Goal: Task Accomplishment & Management: Complete application form

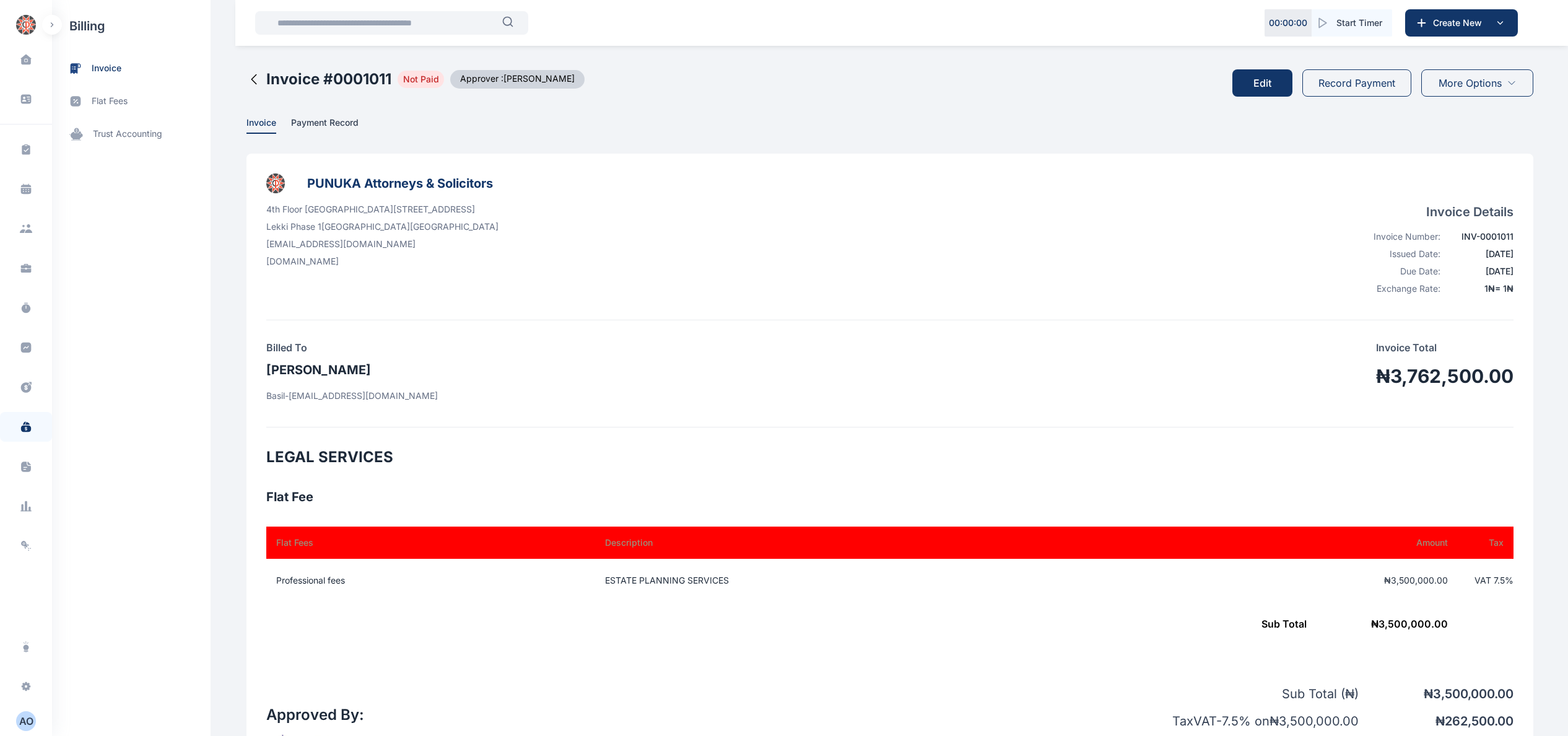
click at [1363, 79] on button "Record Payment" at bounding box center [1357, 83] width 109 height 27
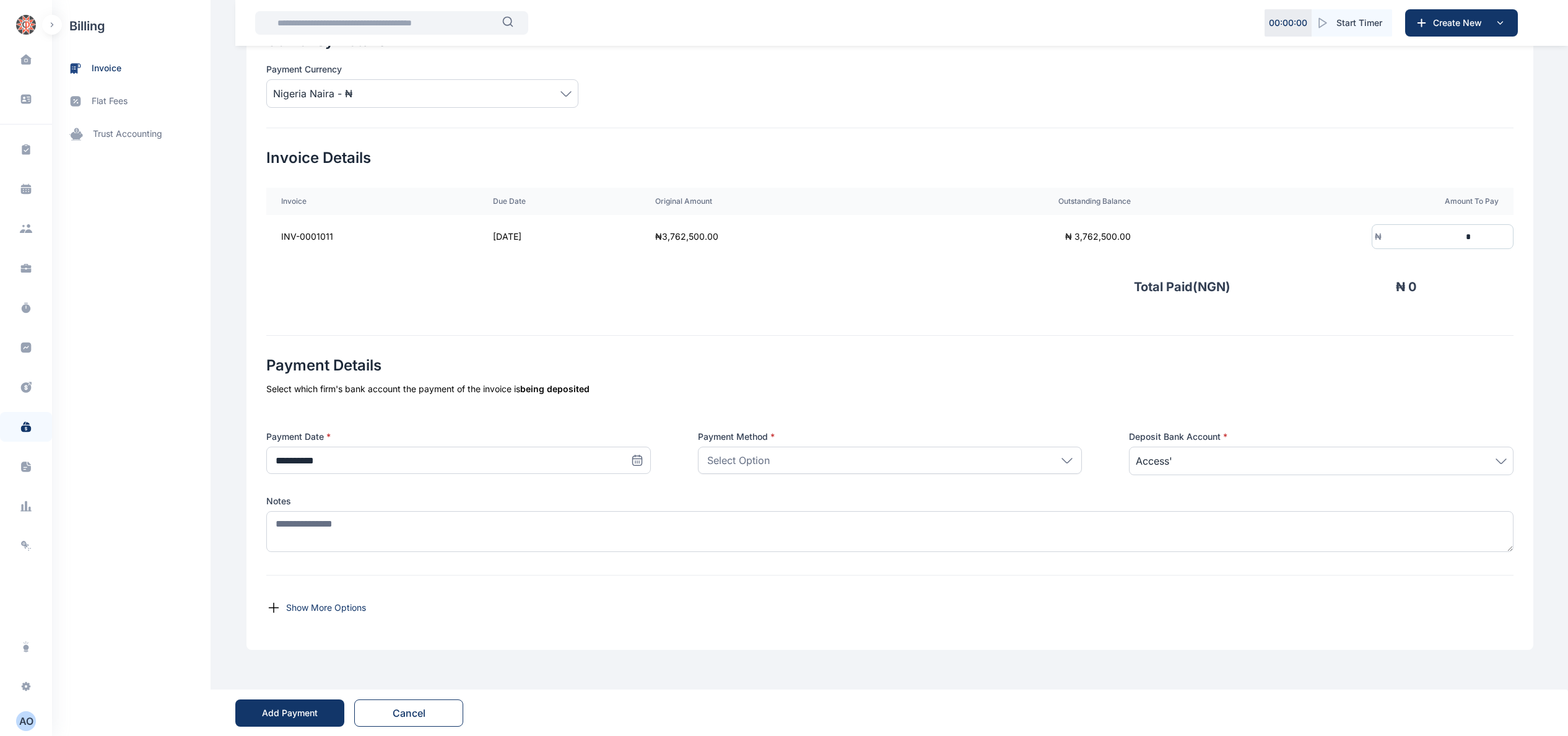
scroll to position [187, 0]
click at [1473, 233] on input "*" at bounding box center [1427, 236] width 92 height 23
type input "*********"
click at [631, 454] on icon at bounding box center [637, 460] width 13 height 13
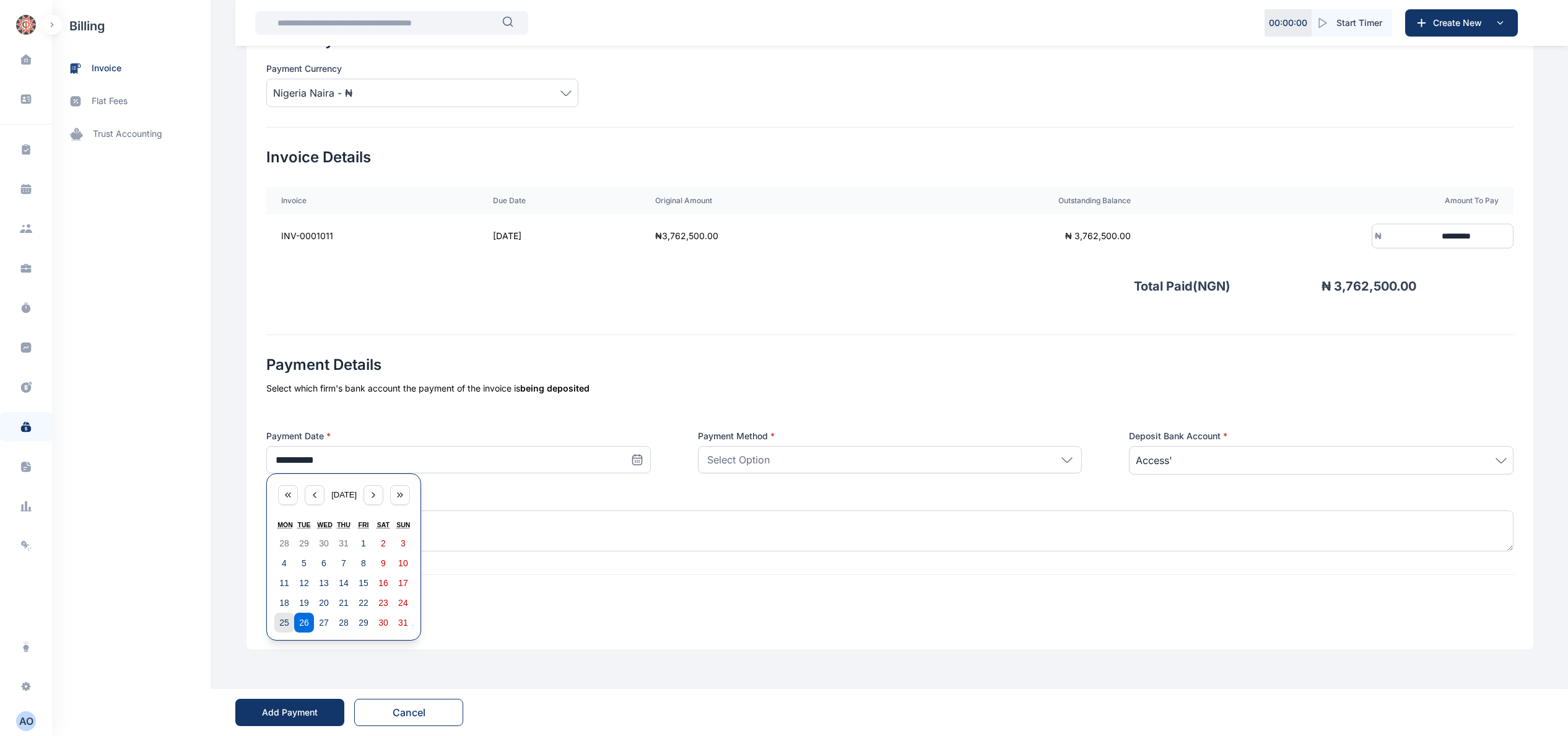
click at [278, 613] on button "25" at bounding box center [284, 623] width 20 height 20
type input "**********"
click at [836, 454] on div "Select Option" at bounding box center [890, 460] width 384 height 27
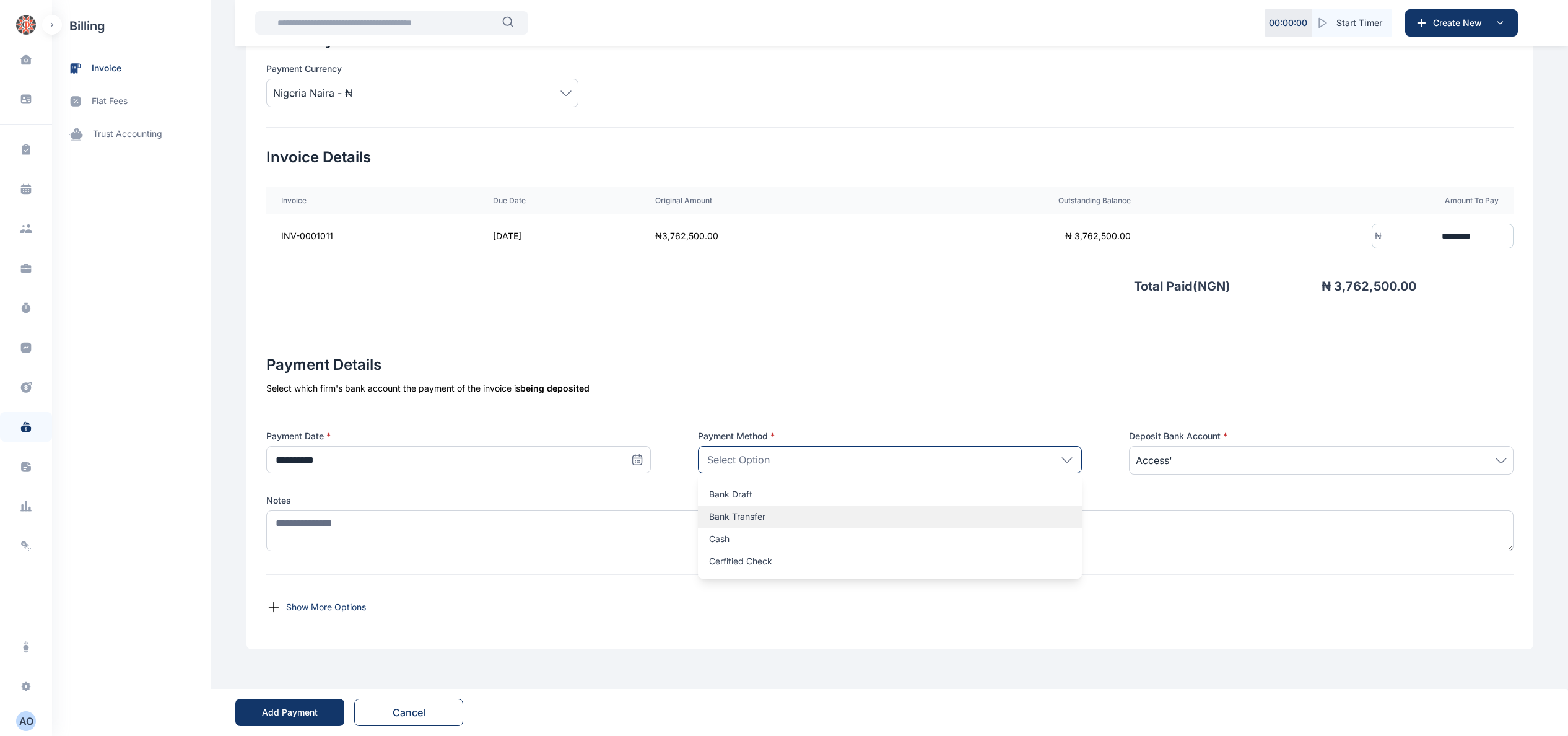
drag, startPoint x: 804, startPoint y: 516, endPoint x: 1153, endPoint y: 462, distance: 353.2
click at [808, 516] on p "Bank Transfer" at bounding box center [891, 516] width 362 height 13
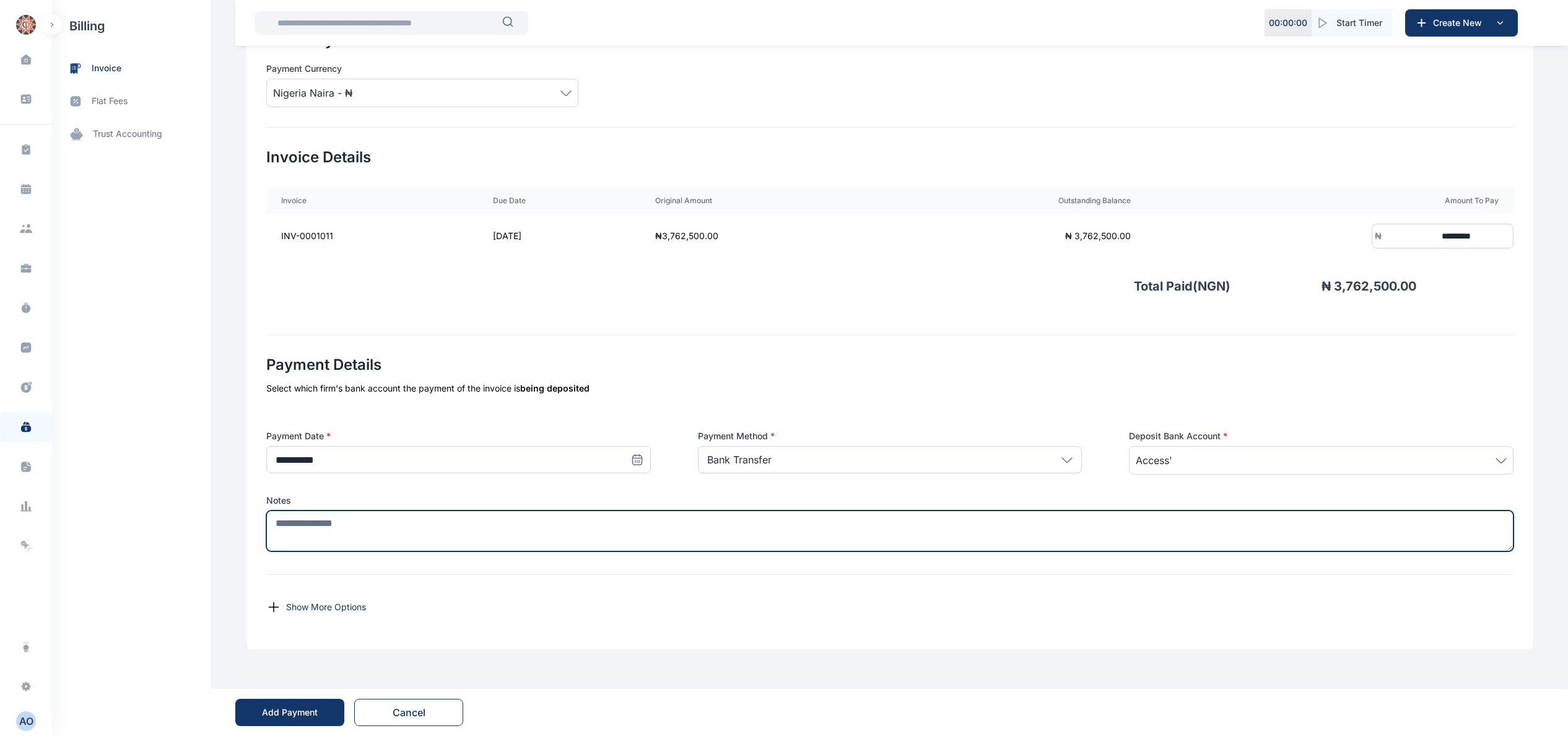
click at [1011, 522] on textarea at bounding box center [890, 530] width 1247 height 41
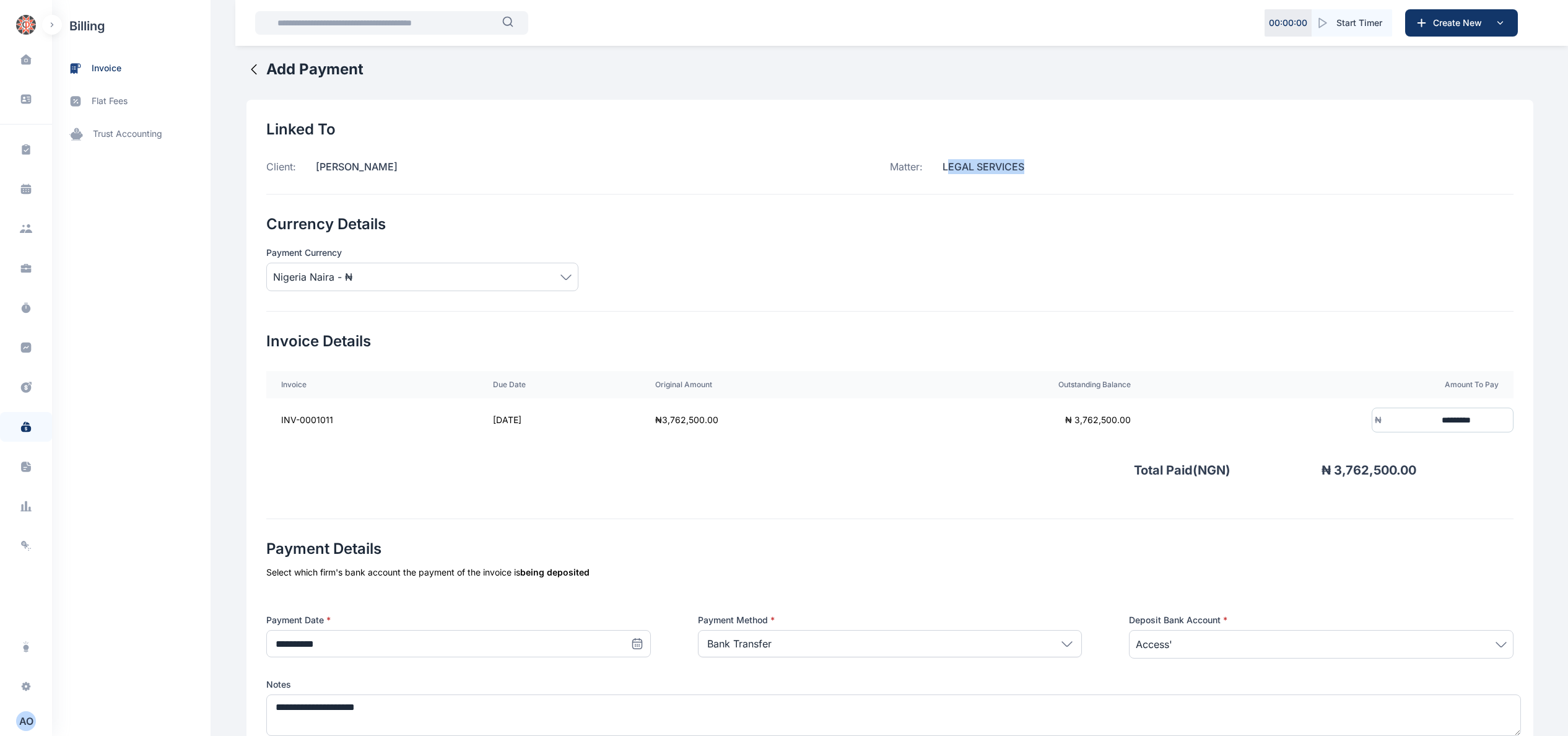
drag, startPoint x: 944, startPoint y: 158, endPoint x: 1162, endPoint y: 184, distance: 219.5
click at [1162, 184] on div "Linked To Client: [PERSON_NAME] Matter: LEGAL SERVICES" at bounding box center [890, 157] width 1247 height 75
drag, startPoint x: 1162, startPoint y: 184, endPoint x: 942, endPoint y: 171, distance: 220.4
click at [942, 171] on p "LEGAL SERVICES" at bounding box center [973, 167] width 102 height 15
drag, startPoint x: 940, startPoint y: 166, endPoint x: 1111, endPoint y: 184, distance: 171.9
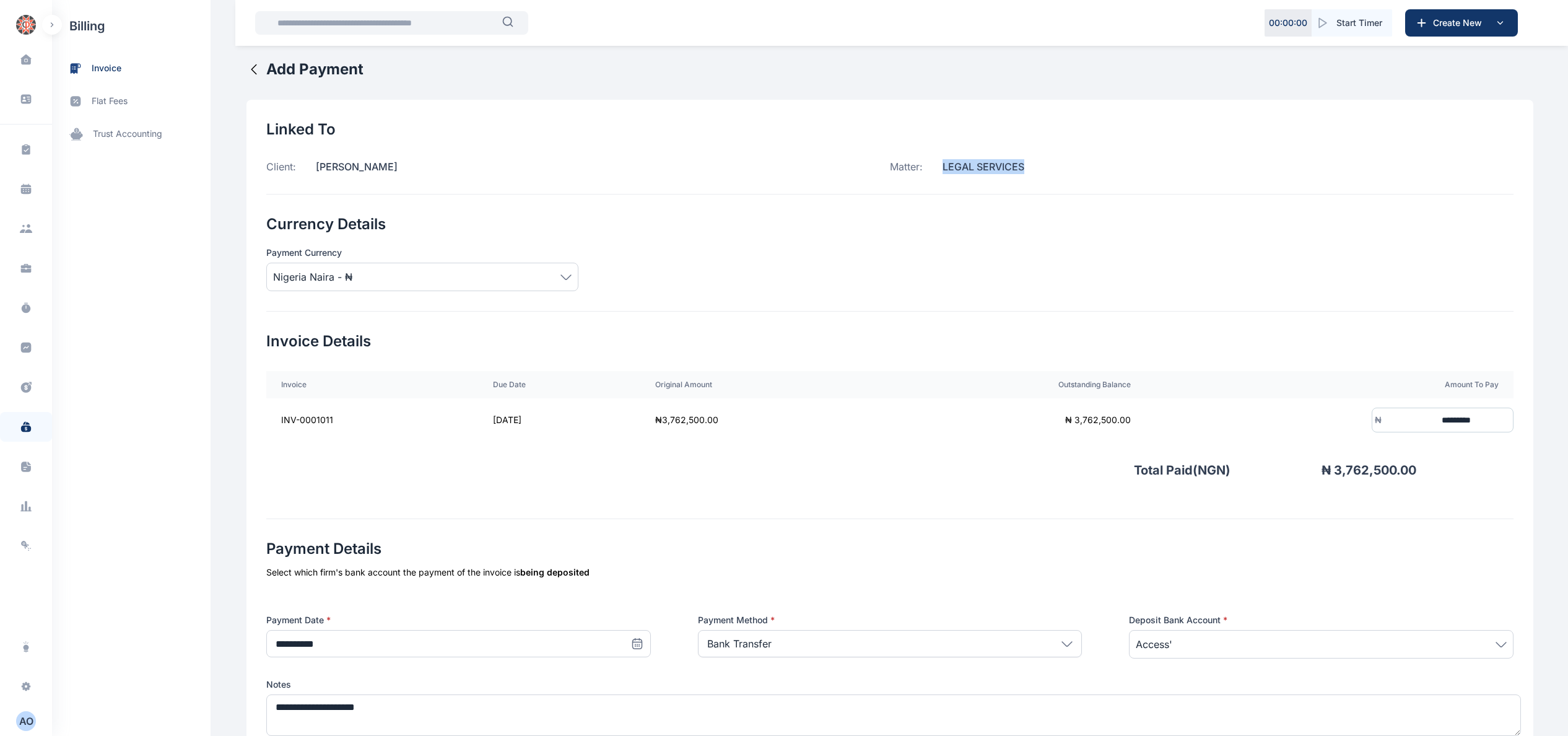
click at [1111, 184] on div "Linked To Client: [PERSON_NAME] Matter: LEGAL SERVICES" at bounding box center [890, 157] width 1247 height 75
copy p "LEGAL SERVICES"
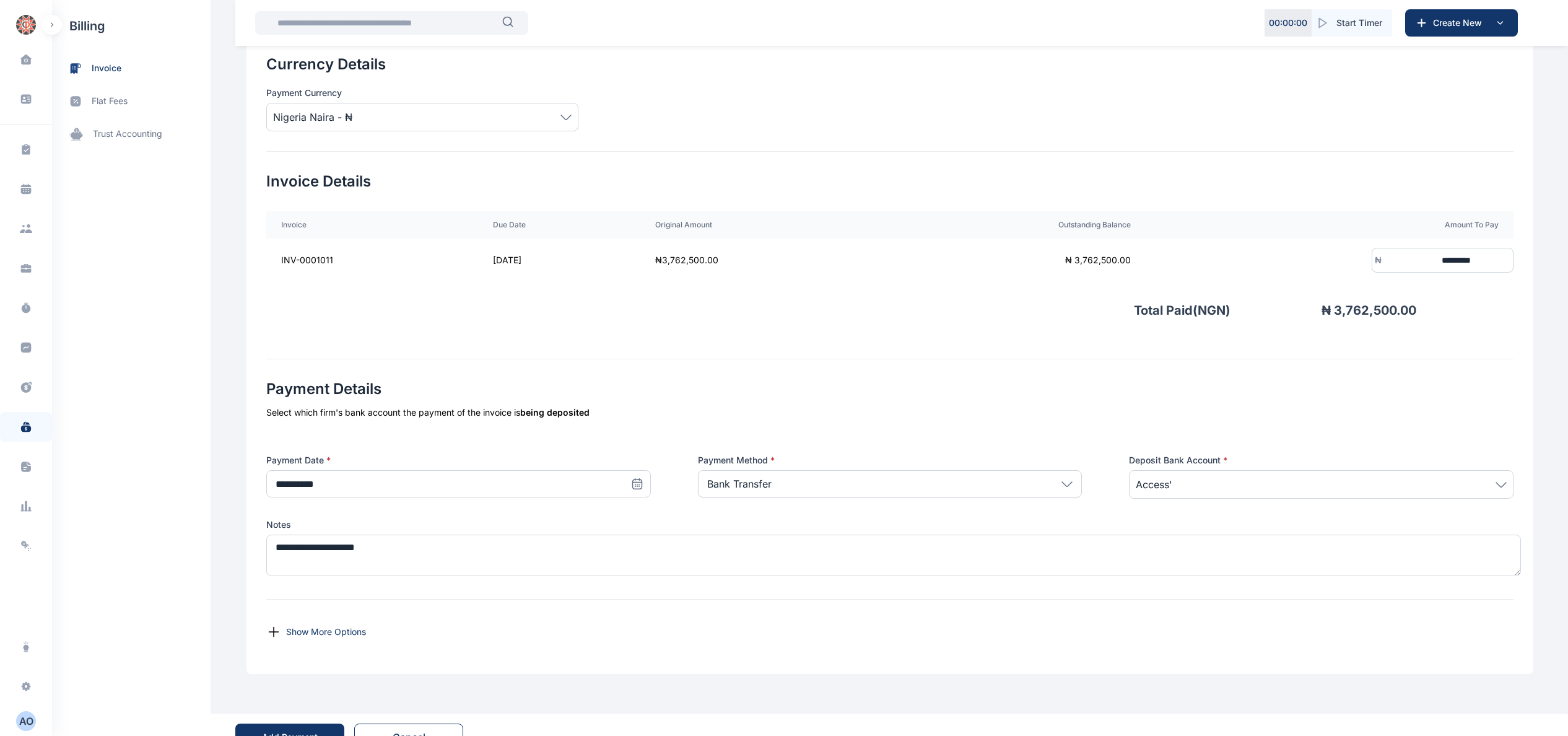
scroll to position [187, 0]
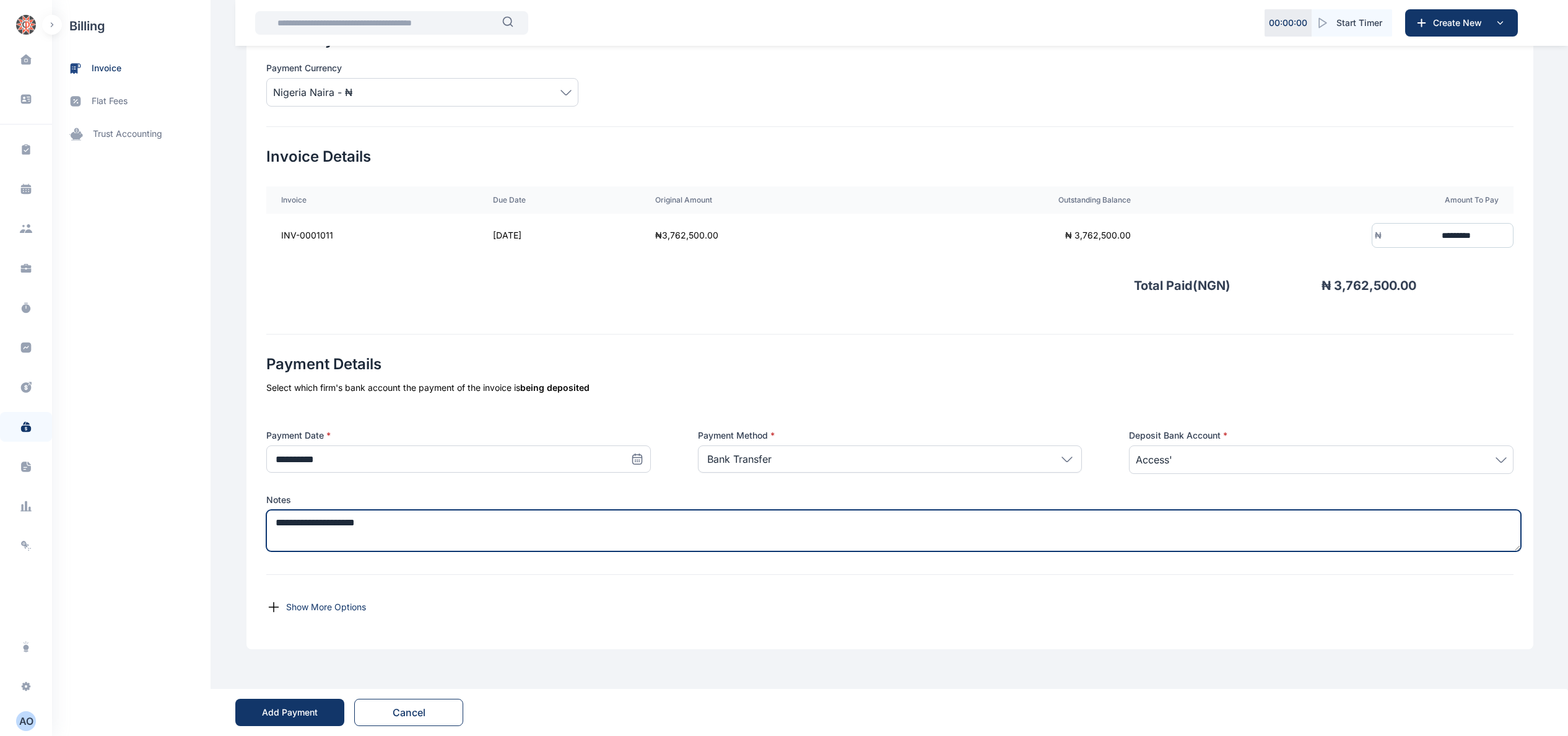
click at [509, 524] on textarea "**********" at bounding box center [893, 531] width 1255 height 42
paste textarea "**********"
type textarea "**********"
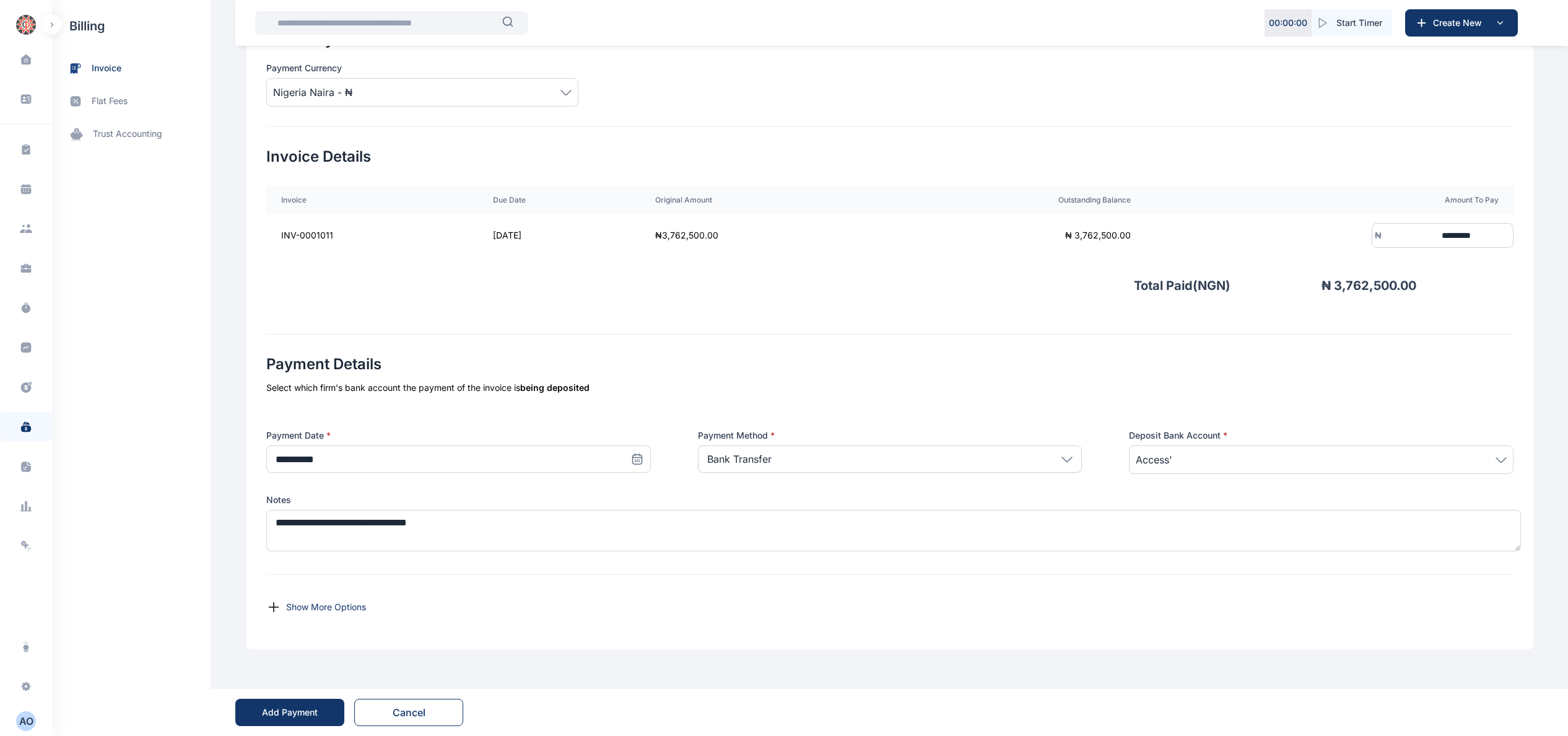
click at [266, 697] on div "Add Payment" at bounding box center [290, 712] width 109 height 47
click at [1029, 454] on div "Bank Transfer" at bounding box center [890, 459] width 384 height 27
click at [847, 510] on p "Bank Transfer" at bounding box center [891, 516] width 362 height 13
click at [295, 710] on div "Add Payment" at bounding box center [290, 712] width 56 height 13
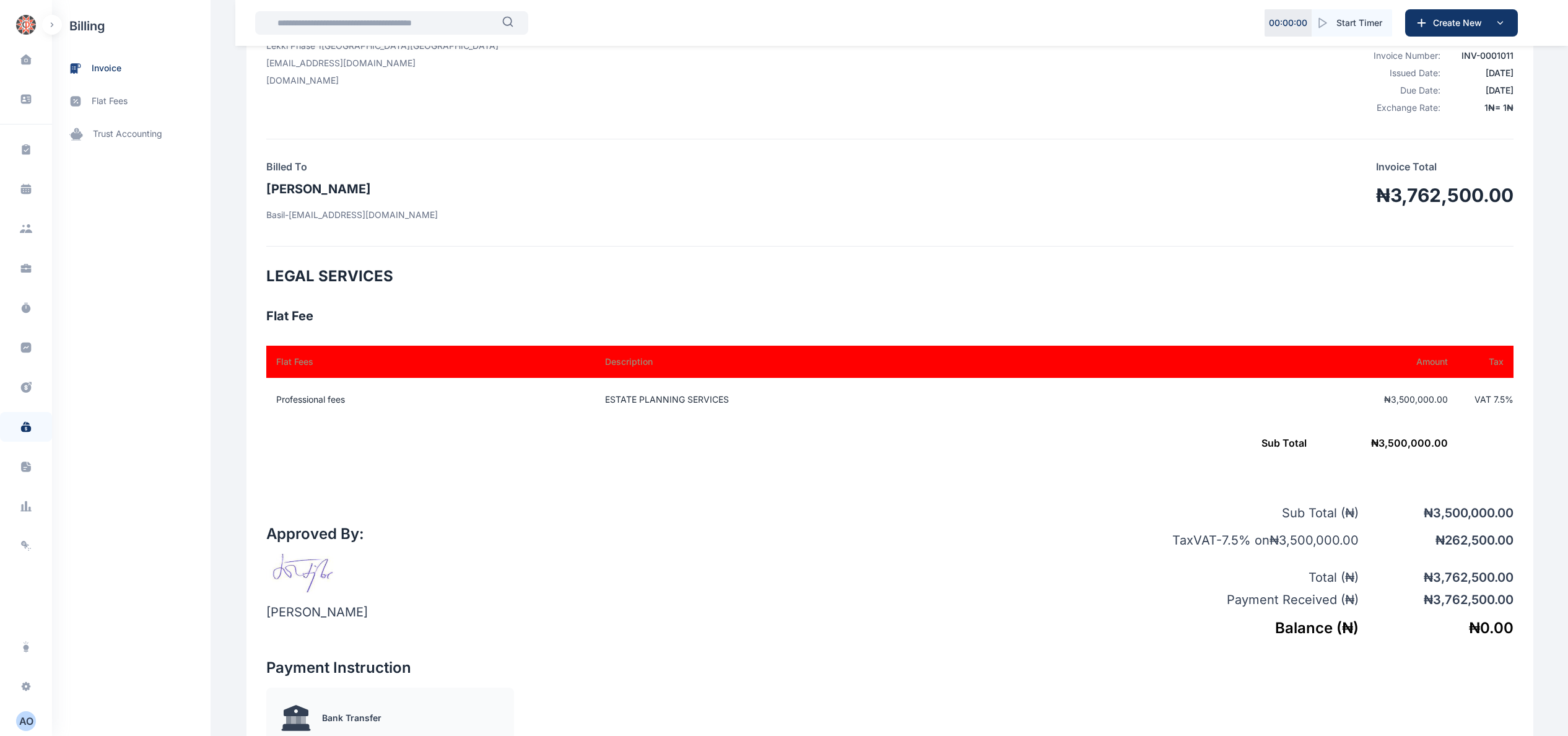
scroll to position [124, 0]
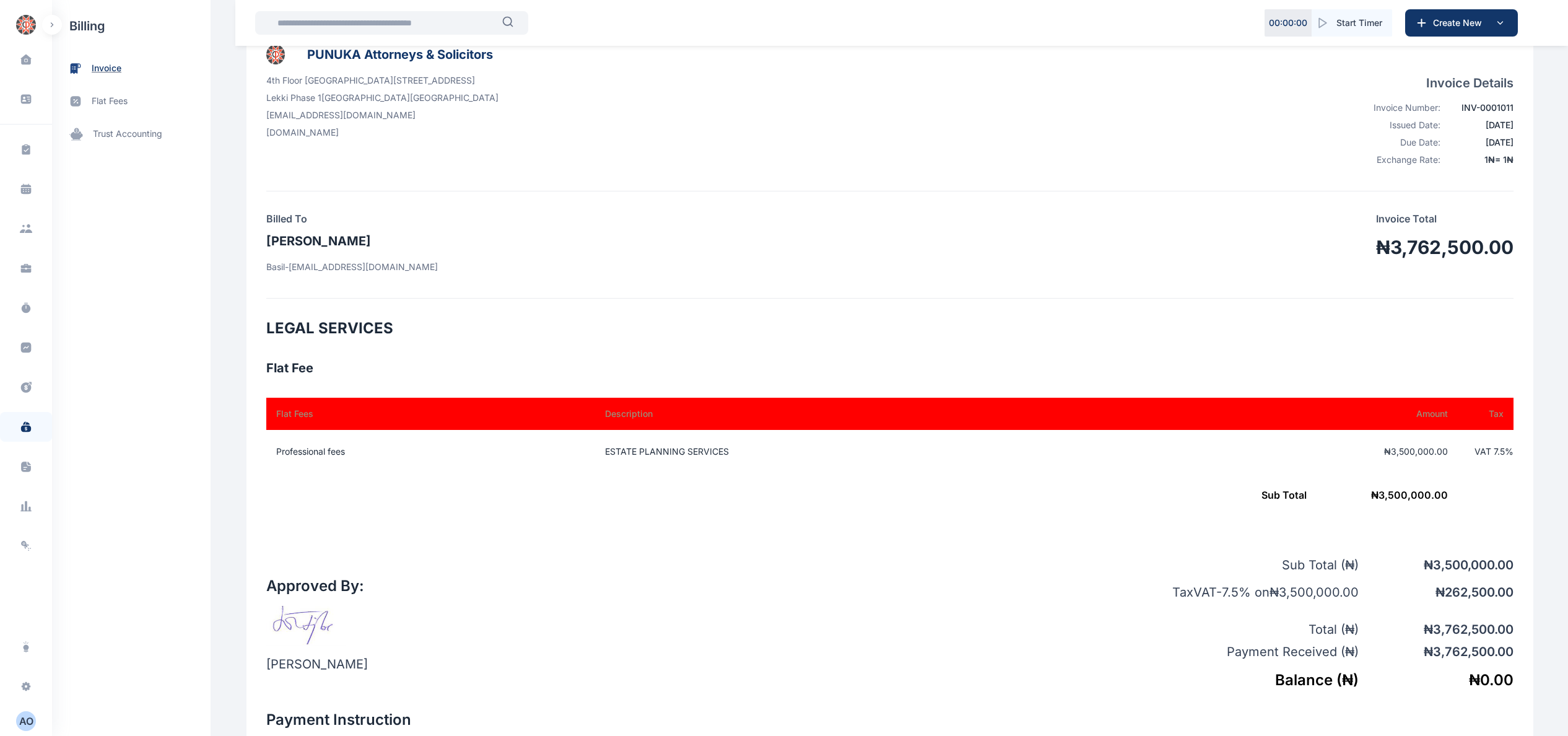
click at [123, 62] on span "invoice" at bounding box center [131, 68] width 158 height 33
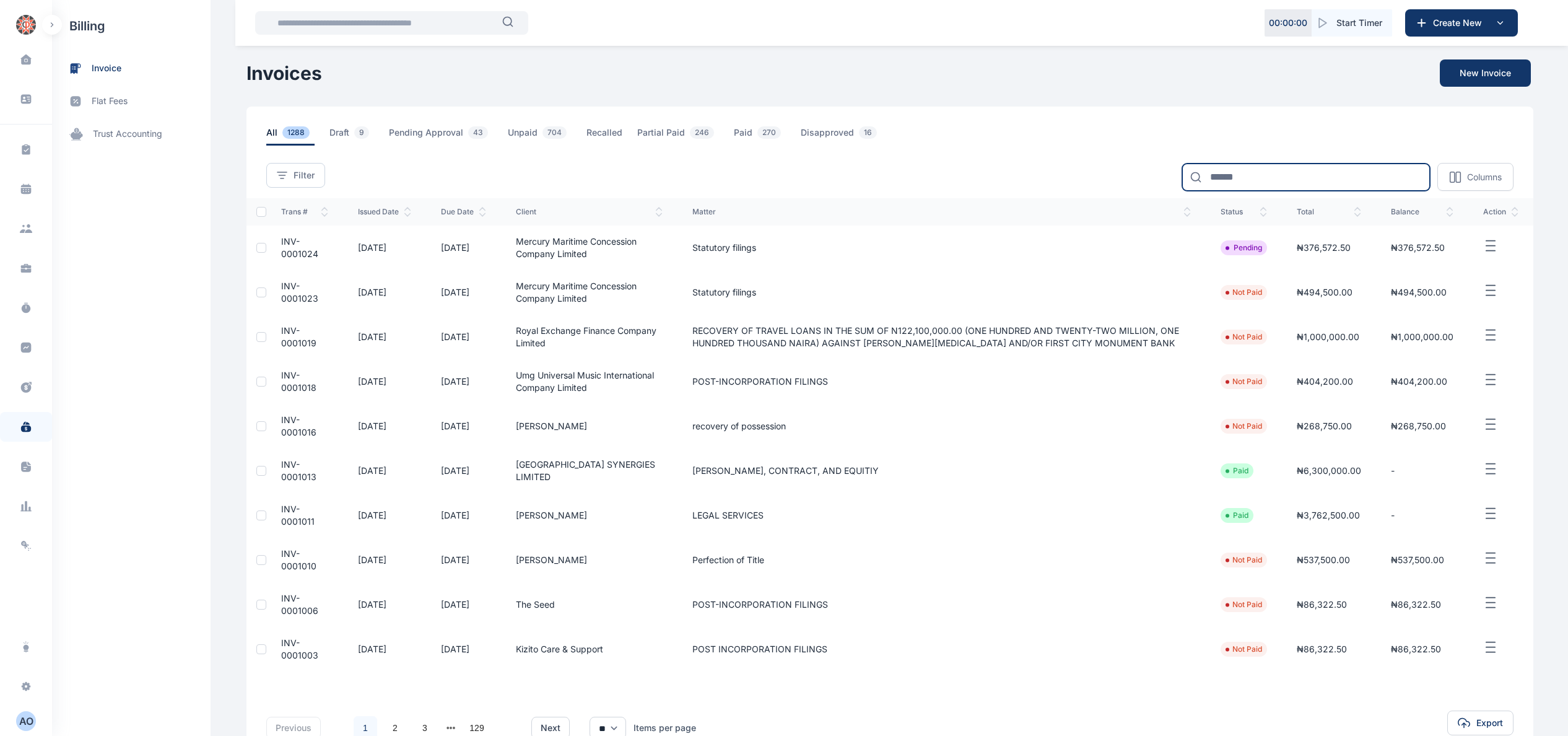
click at [1356, 165] on input at bounding box center [1306, 178] width 248 height 27
type input "****"
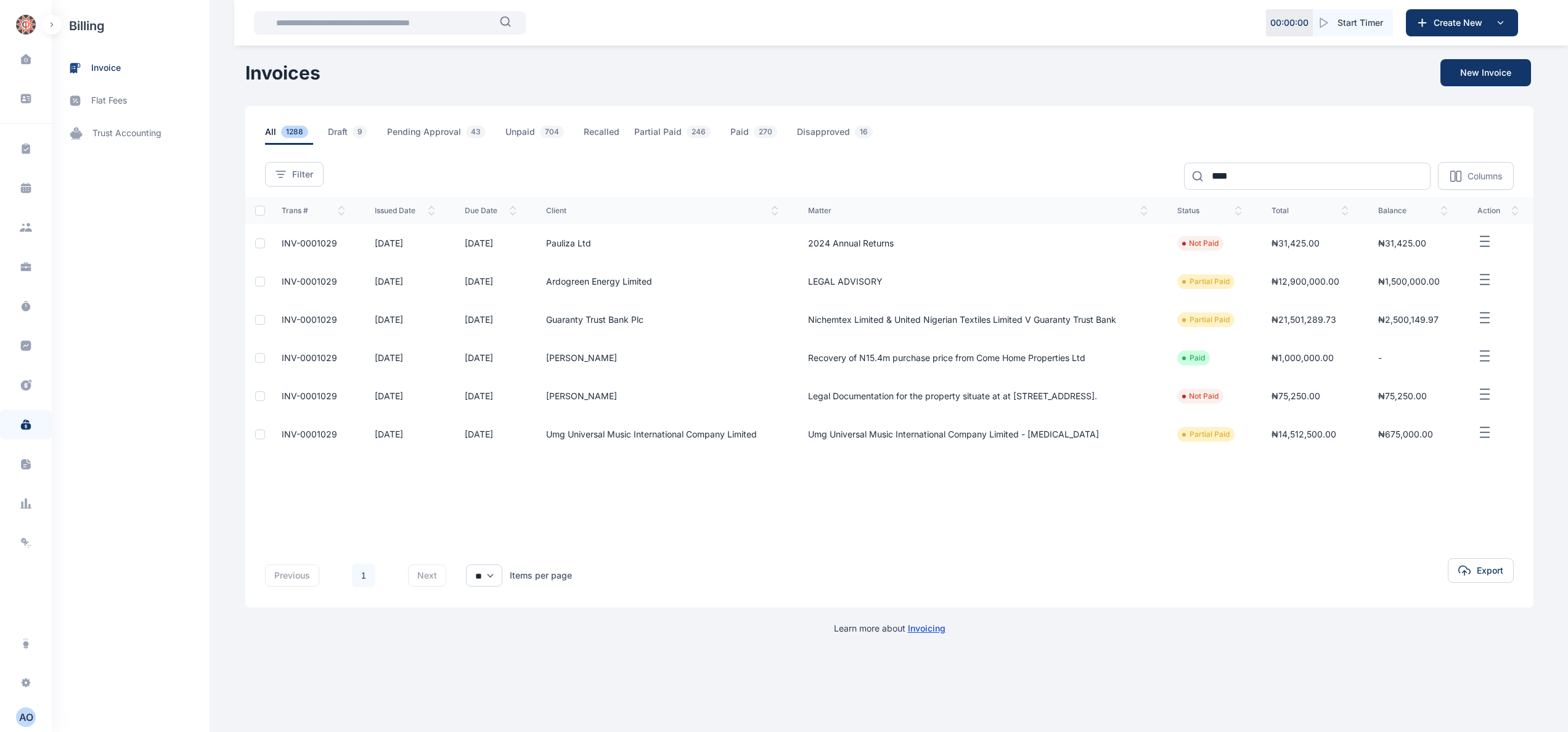
click at [297, 248] on span "INV-0001029" at bounding box center [309, 244] width 55 height 11
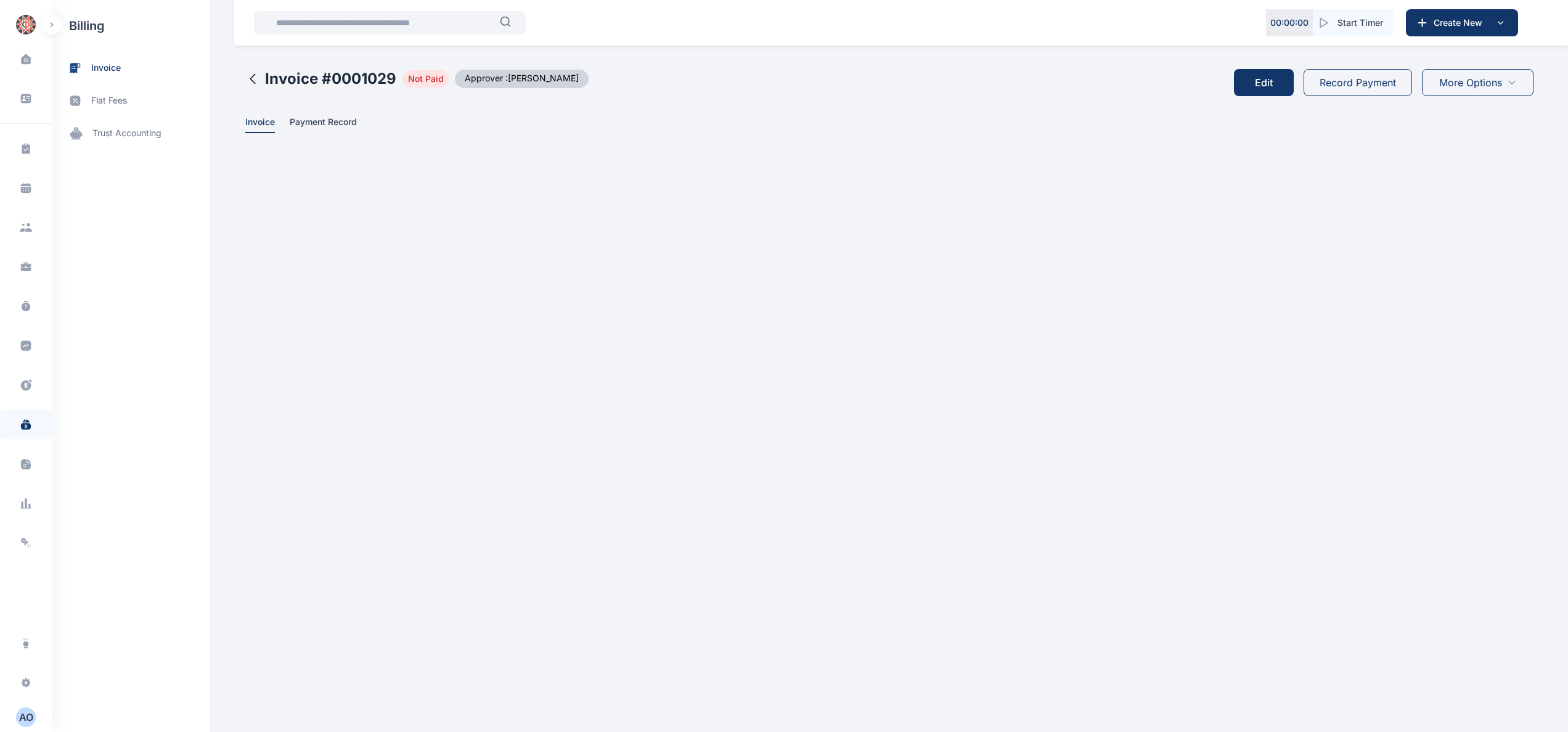
click at [1348, 74] on button "Record Payment" at bounding box center [1358, 82] width 109 height 27
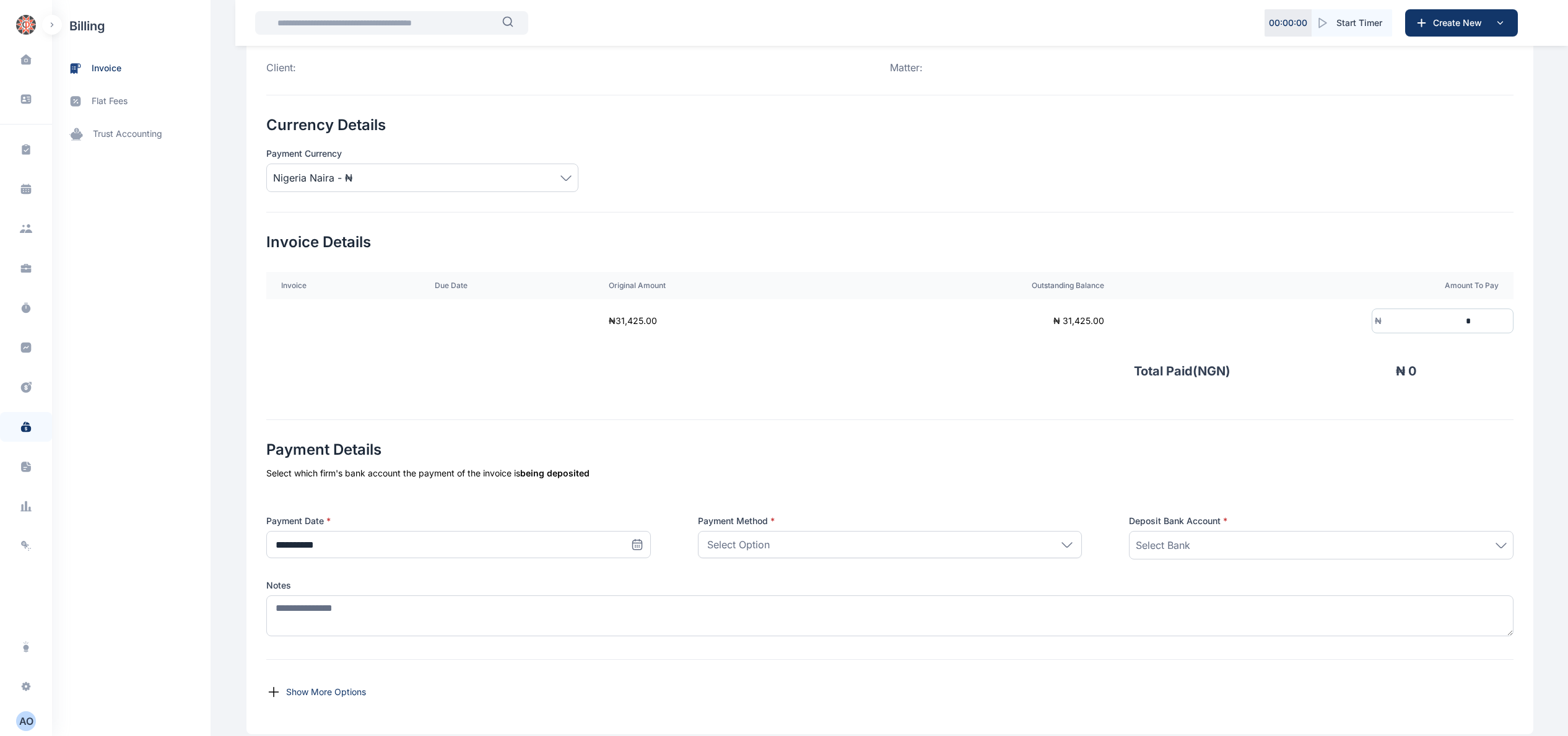
scroll to position [187, 0]
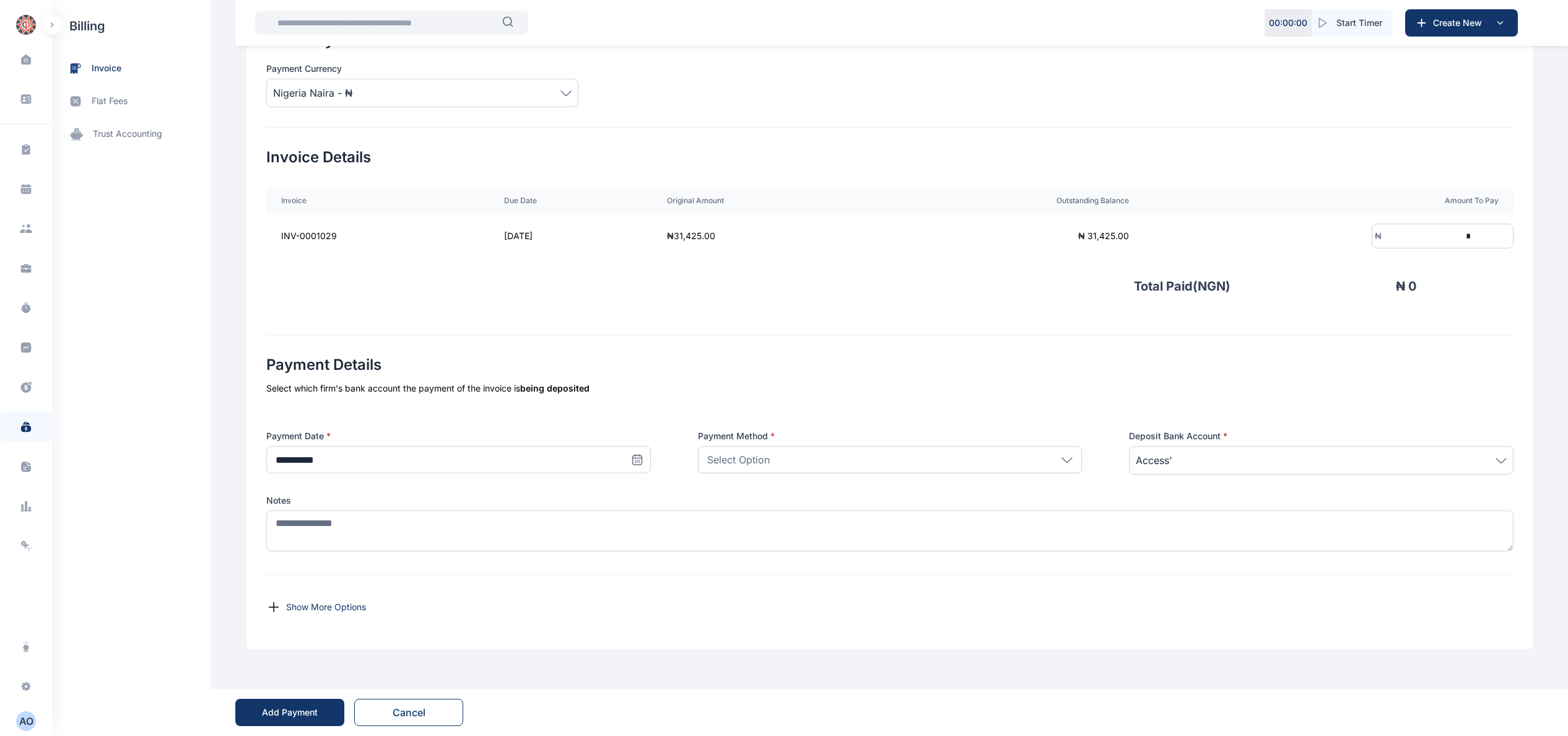
click at [632, 455] on icon at bounding box center [636, 460] width 9 height 9
drag, startPoint x: 268, startPoint y: 615, endPoint x: 400, endPoint y: 574, distance: 138.2
click at [274, 615] on button "25" at bounding box center [284, 623] width 20 height 20
type input "**********"
click at [862, 457] on div "Select Option" at bounding box center [890, 460] width 384 height 27
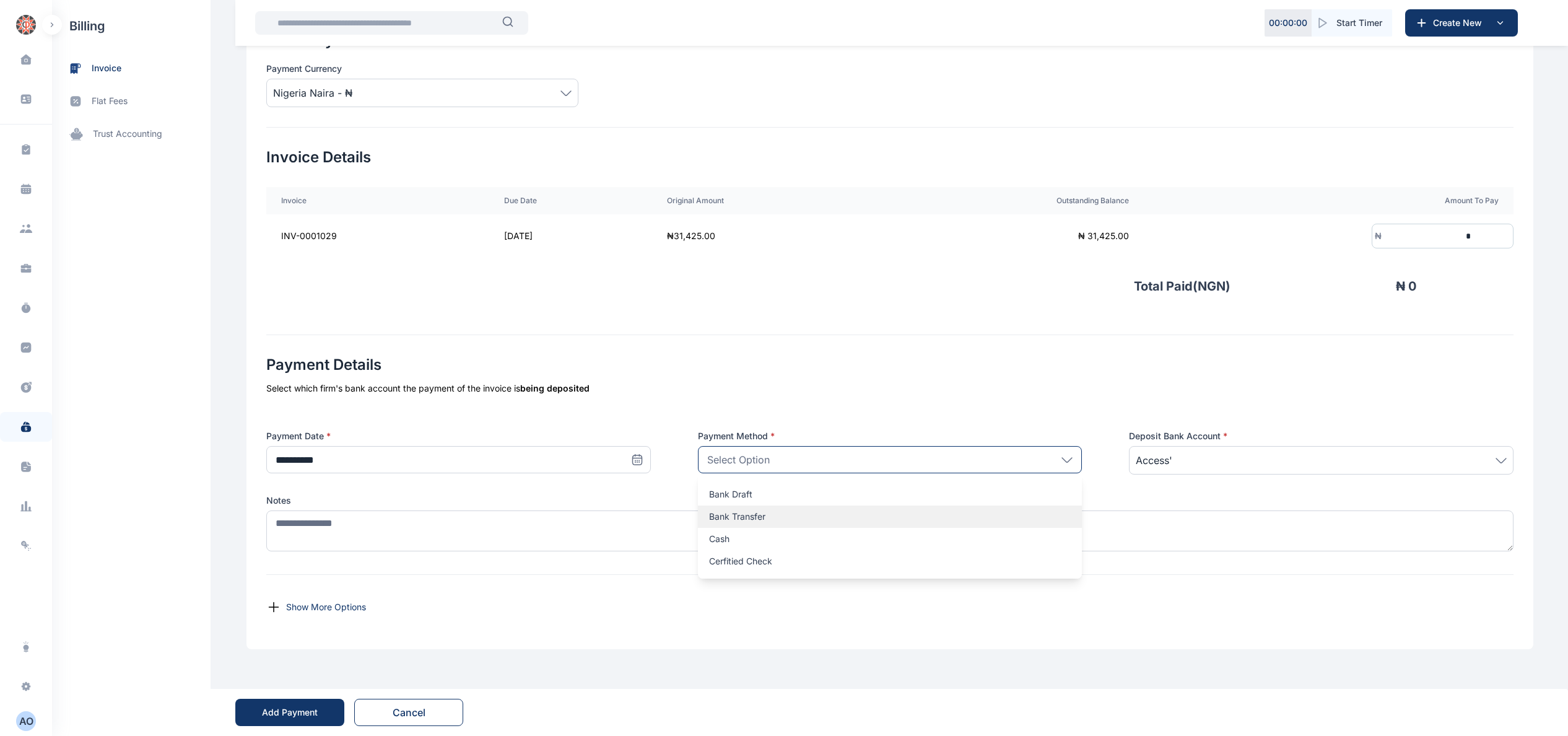
drag, startPoint x: 813, startPoint y: 516, endPoint x: 1120, endPoint y: 452, distance: 313.6
click at [816, 516] on p "Bank Transfer" at bounding box center [891, 516] width 362 height 13
click at [1506, 230] on div "₦ *" at bounding box center [1442, 236] width 142 height 25
click at [1473, 230] on input "*" at bounding box center [1427, 236] width 92 height 23
type input "******"
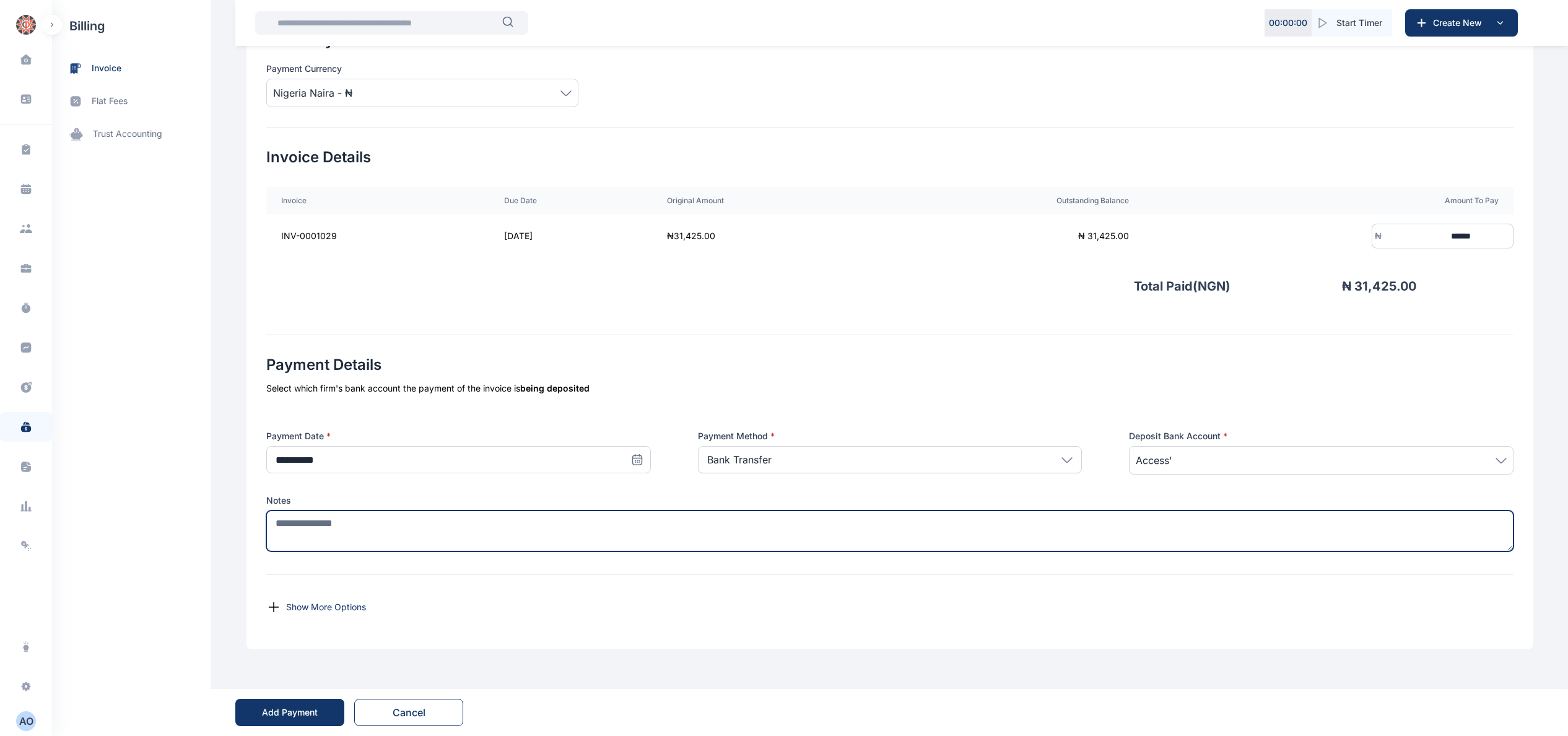
click at [814, 528] on textarea at bounding box center [890, 530] width 1247 height 41
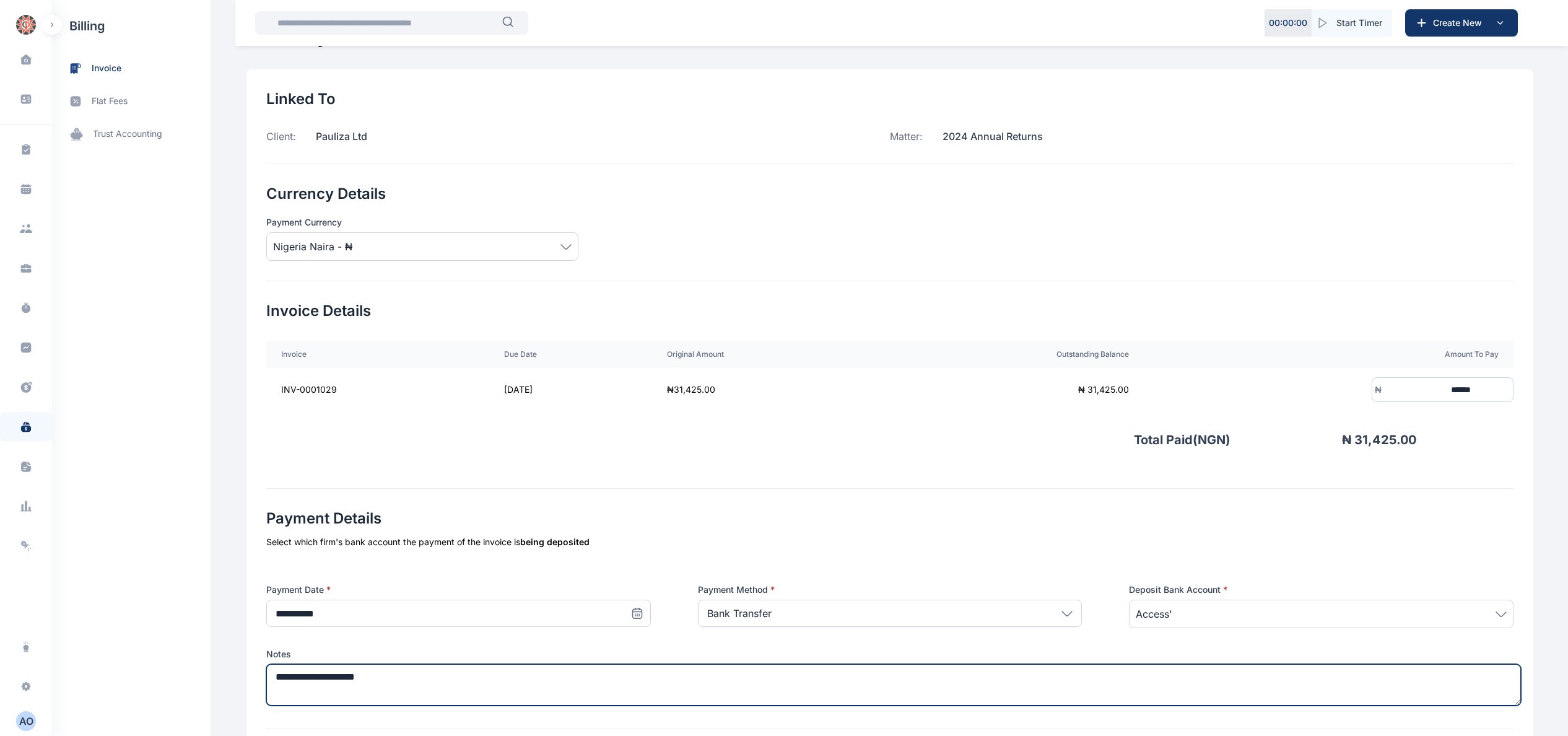
scroll to position [0, 0]
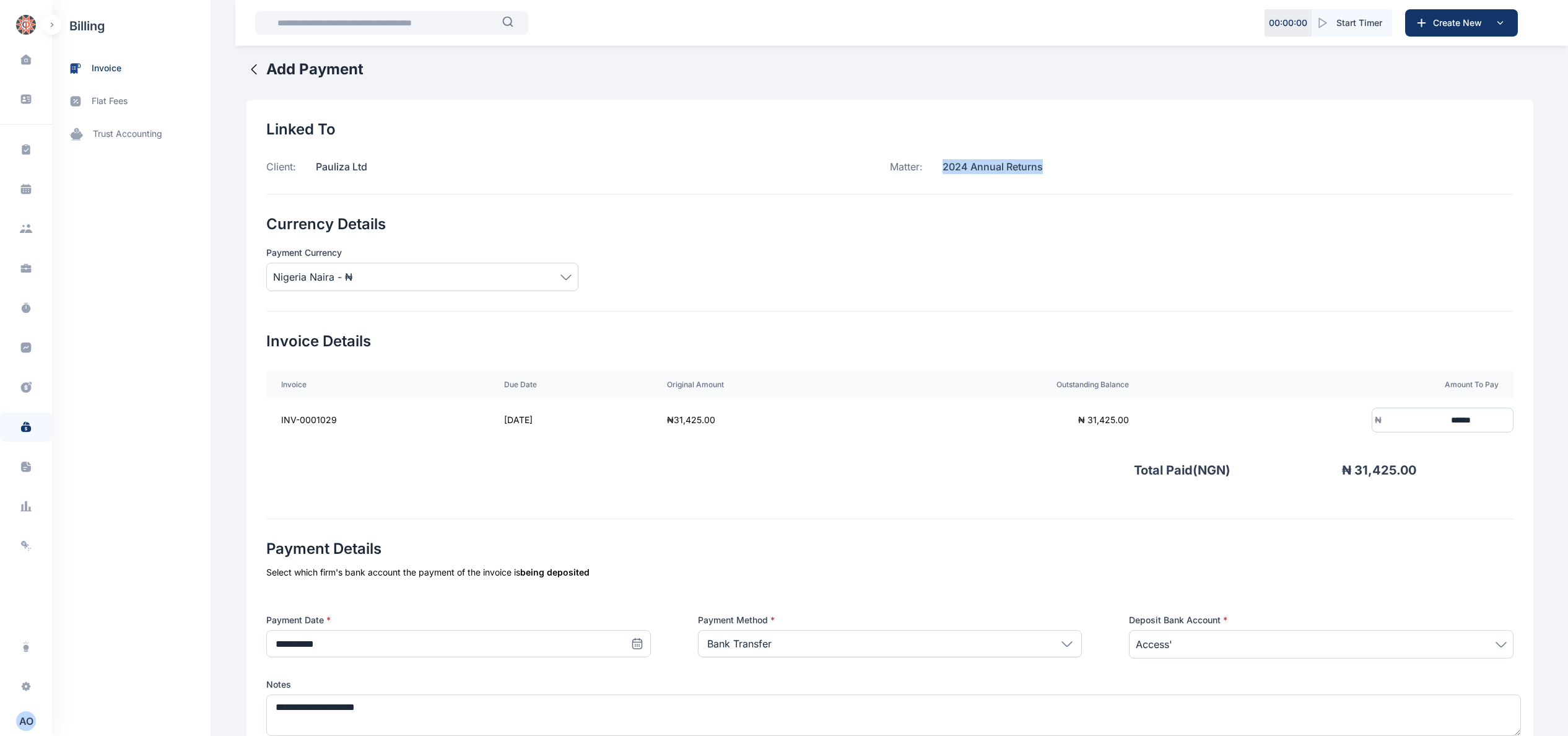
drag, startPoint x: 939, startPoint y: 169, endPoint x: 1212, endPoint y: 167, distance: 273.0
click at [1212, 167] on div "Matter: 2024 Annual Returns" at bounding box center [1201, 167] width 624 height 15
copy p "2024 Annual Returns"
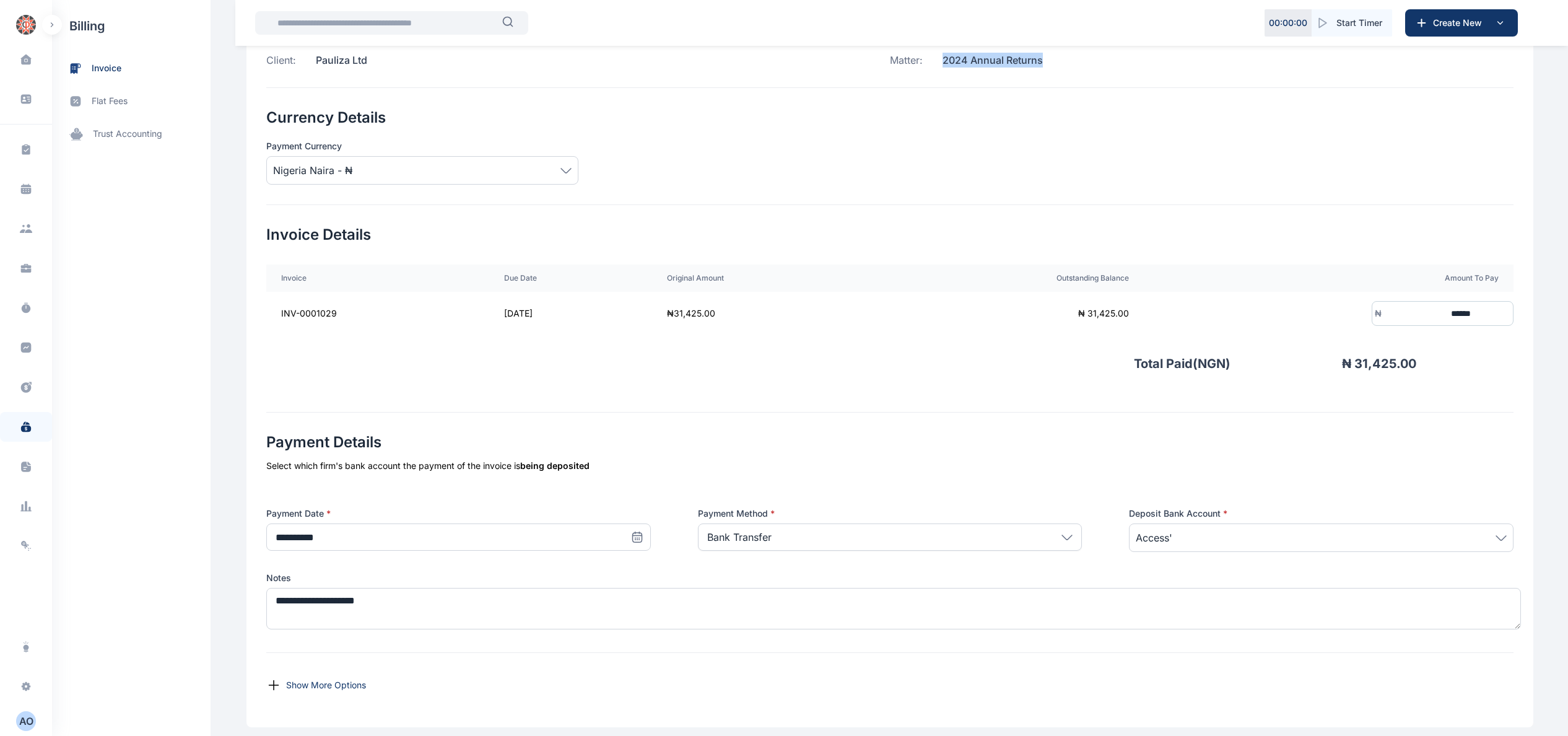
scroll to position [187, 0]
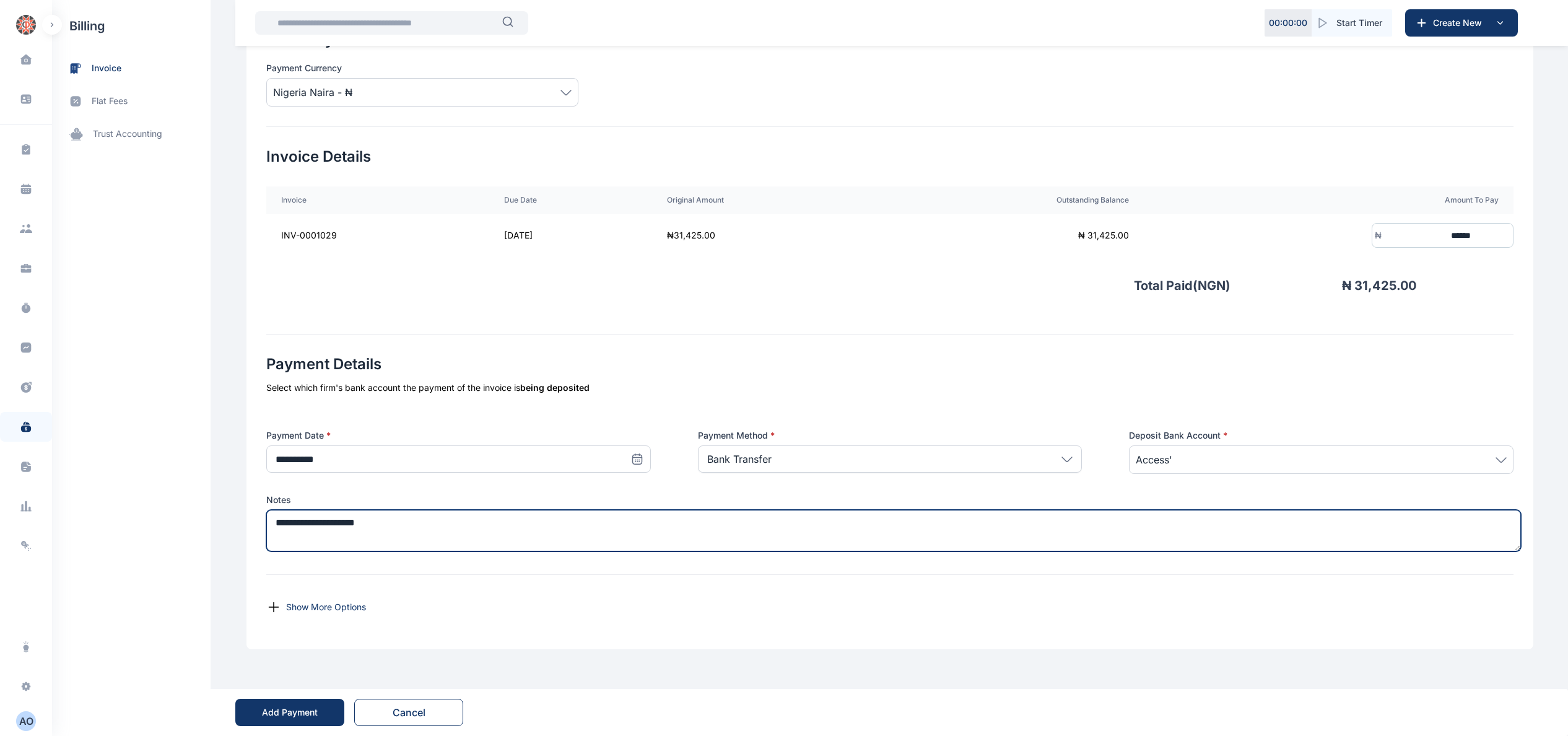
click at [524, 516] on textarea "**********" at bounding box center [893, 531] width 1255 height 42
paste textarea "**********"
type textarea "**********"
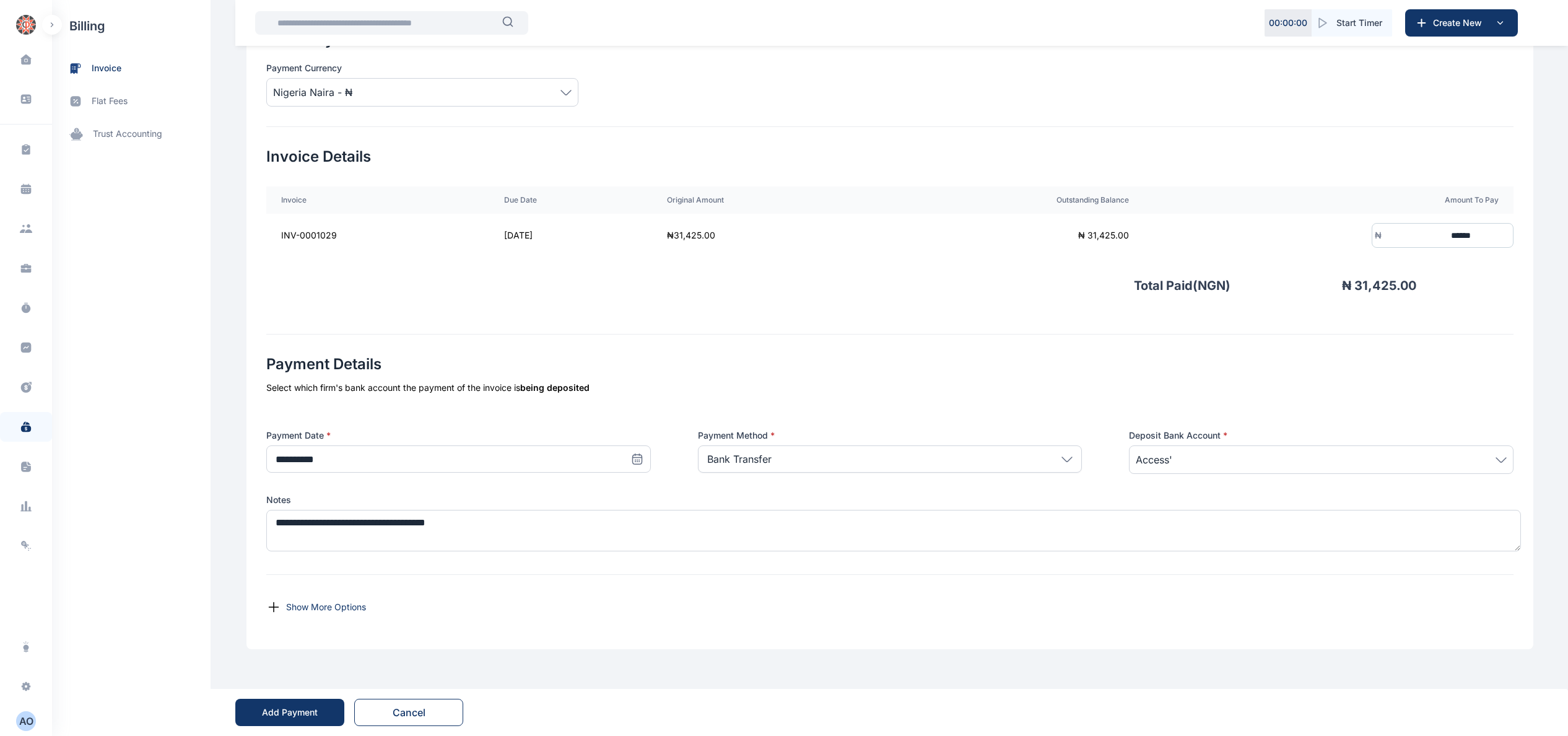
click at [280, 710] on div "Add Payment" at bounding box center [290, 712] width 56 height 13
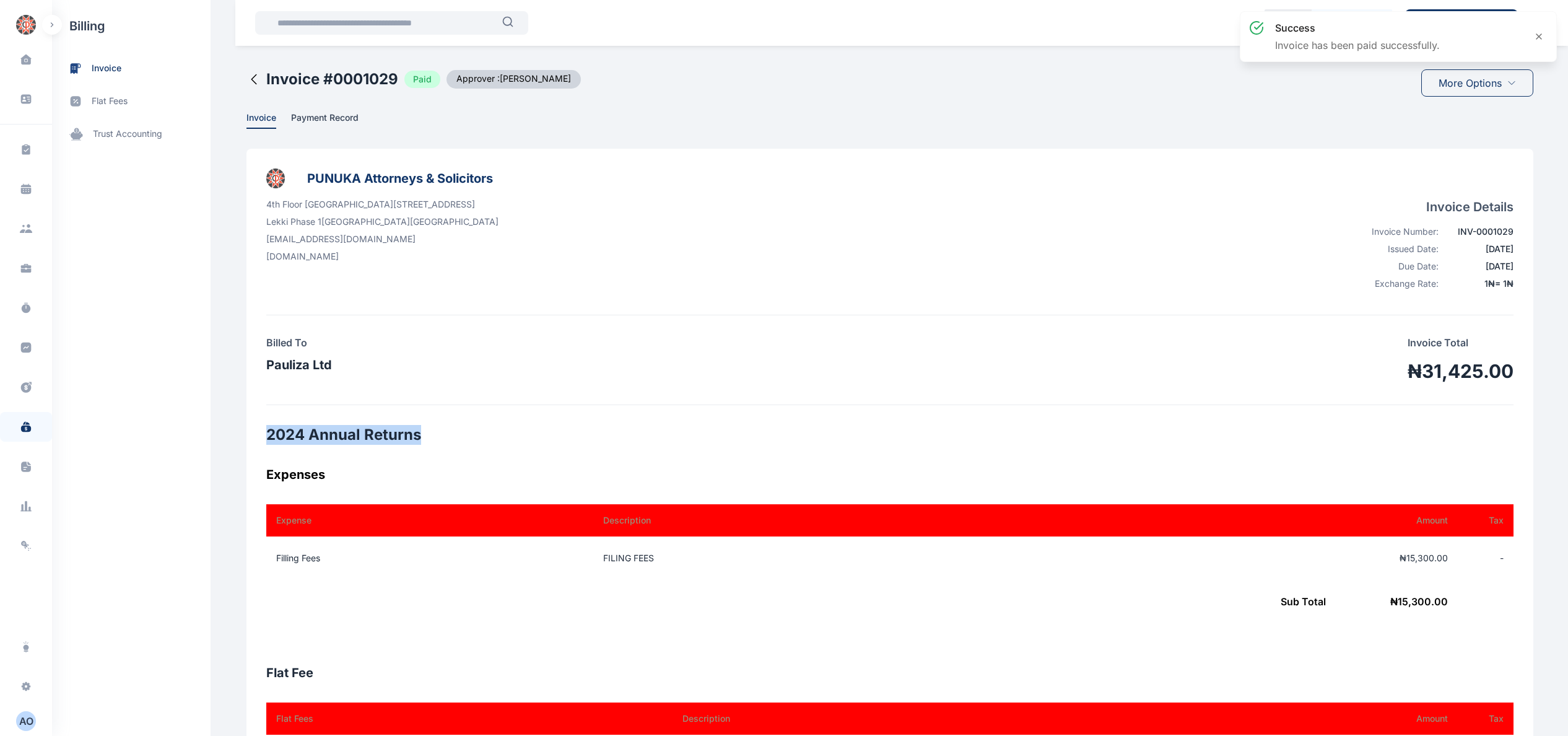
drag, startPoint x: 250, startPoint y: 434, endPoint x: 628, endPoint y: 441, distance: 378.1
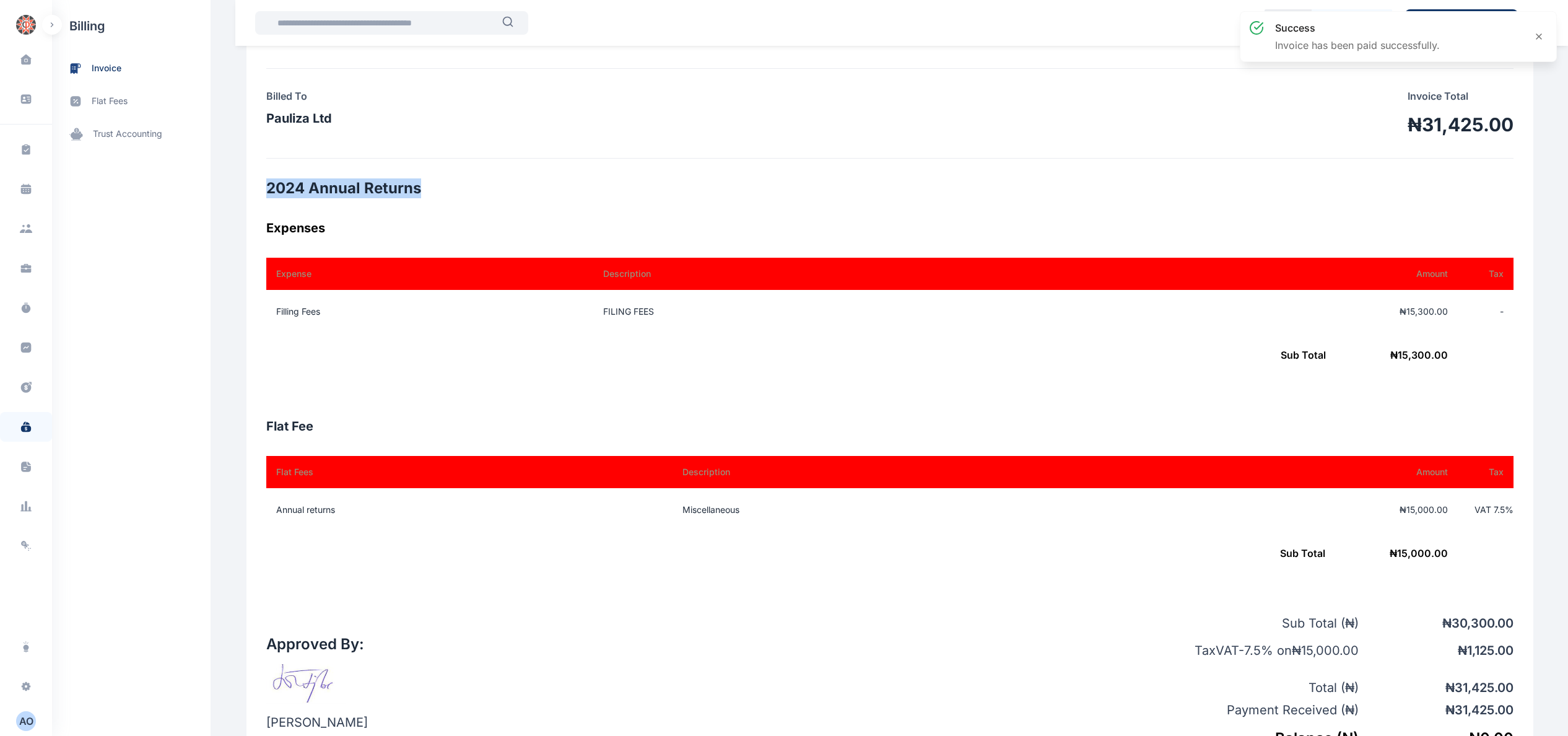
scroll to position [248, 0]
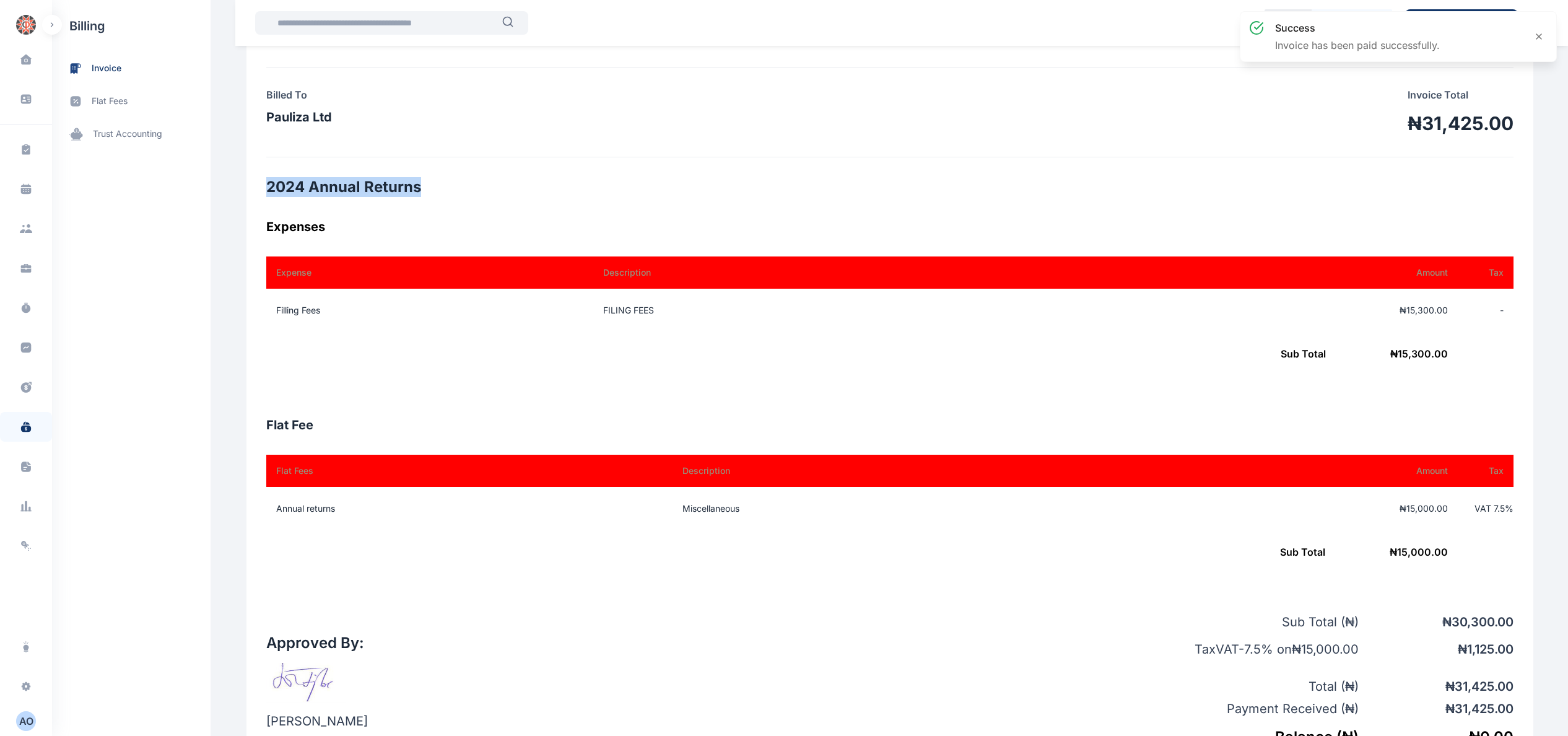
copy h2 "2024 Annual Returns"
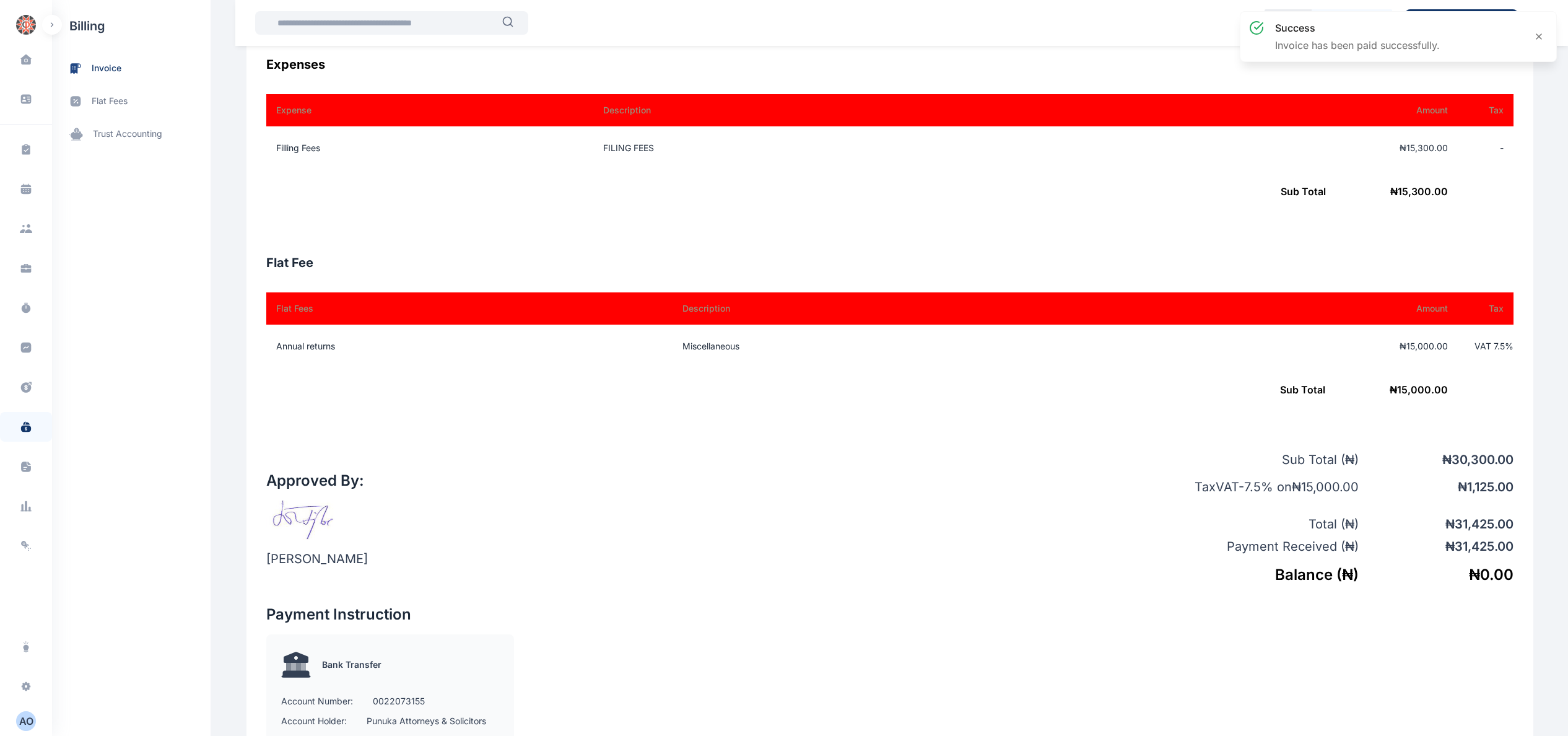
scroll to position [372, 0]
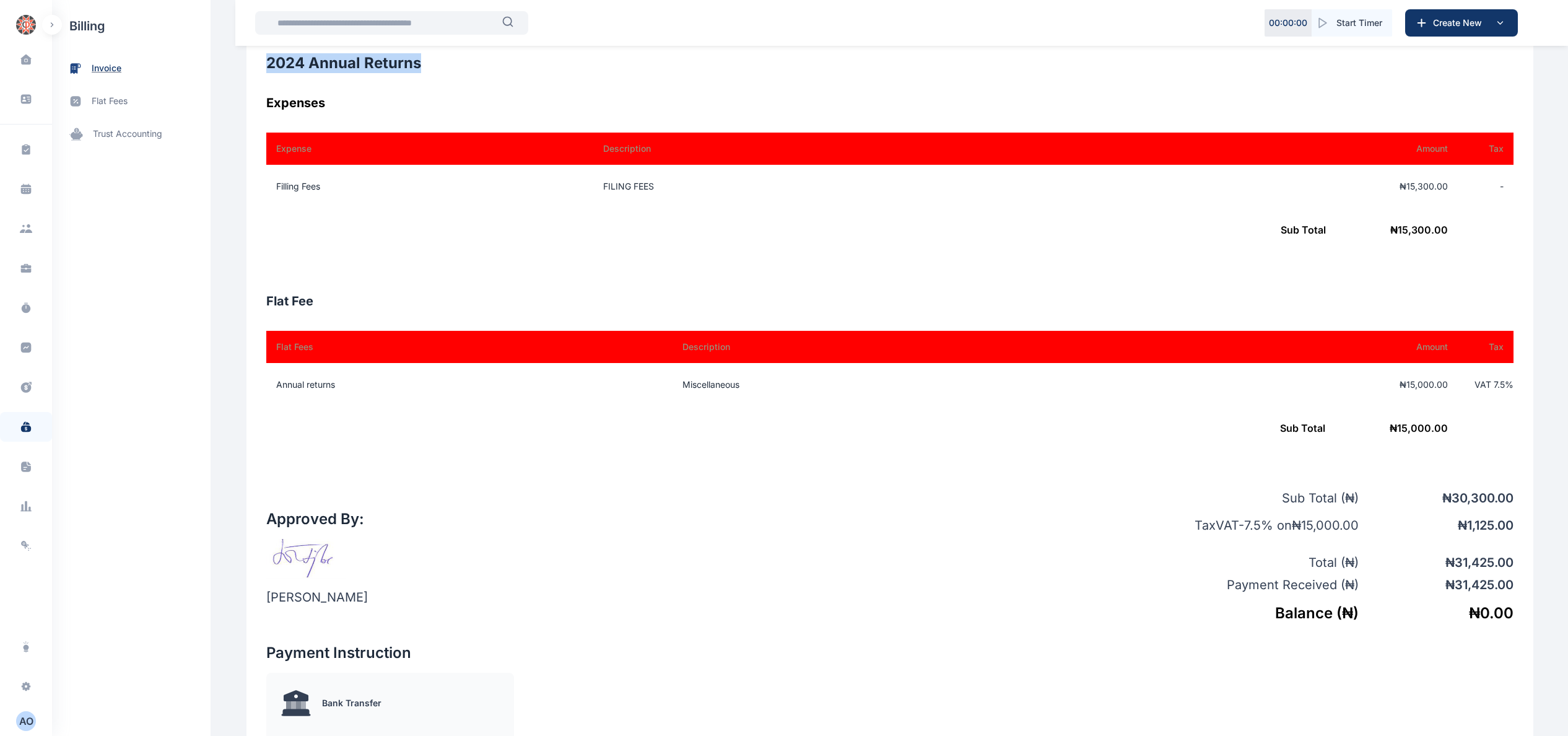
click at [86, 65] on span "invoice" at bounding box center [131, 68] width 158 height 33
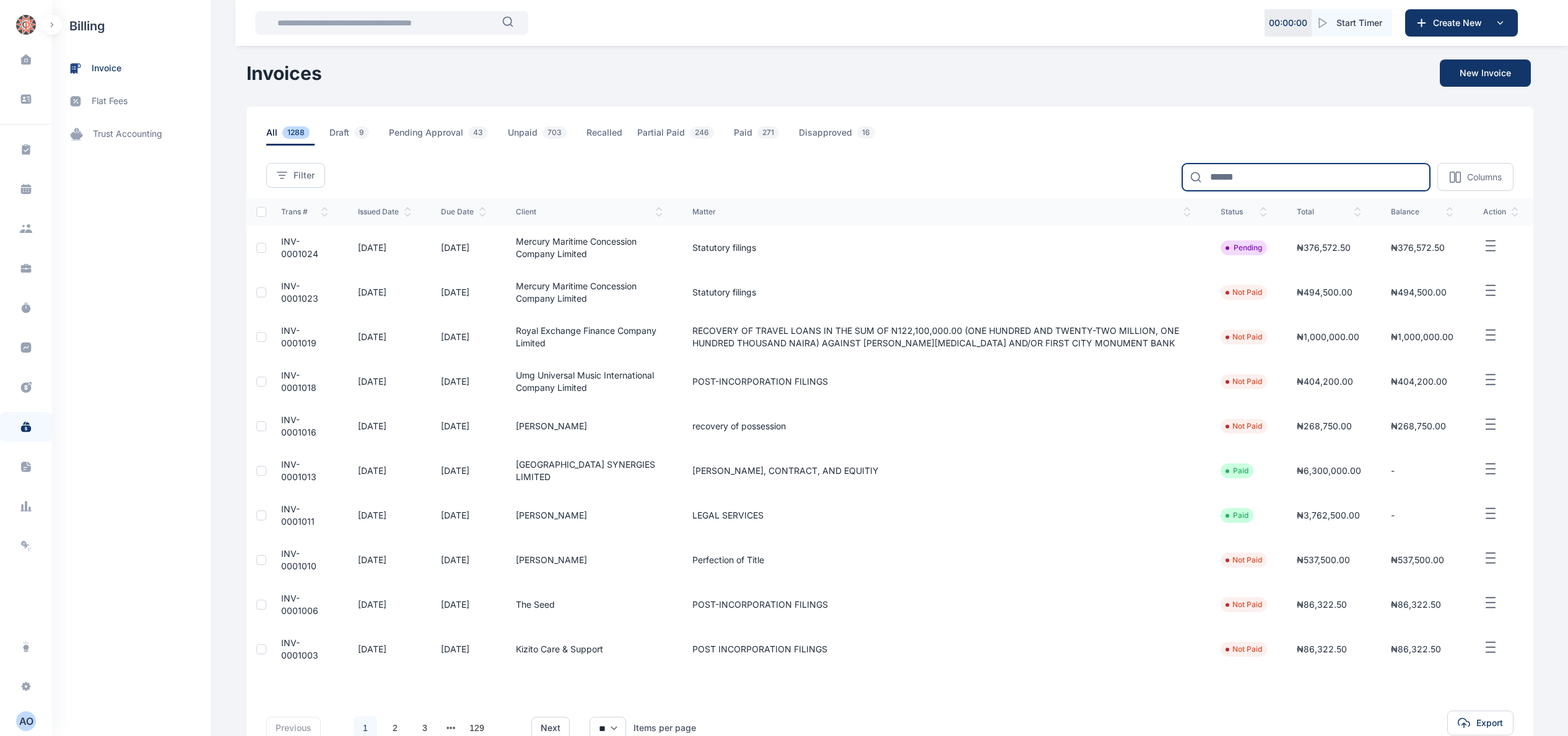
click at [1316, 165] on input at bounding box center [1306, 178] width 248 height 27
type input "****"
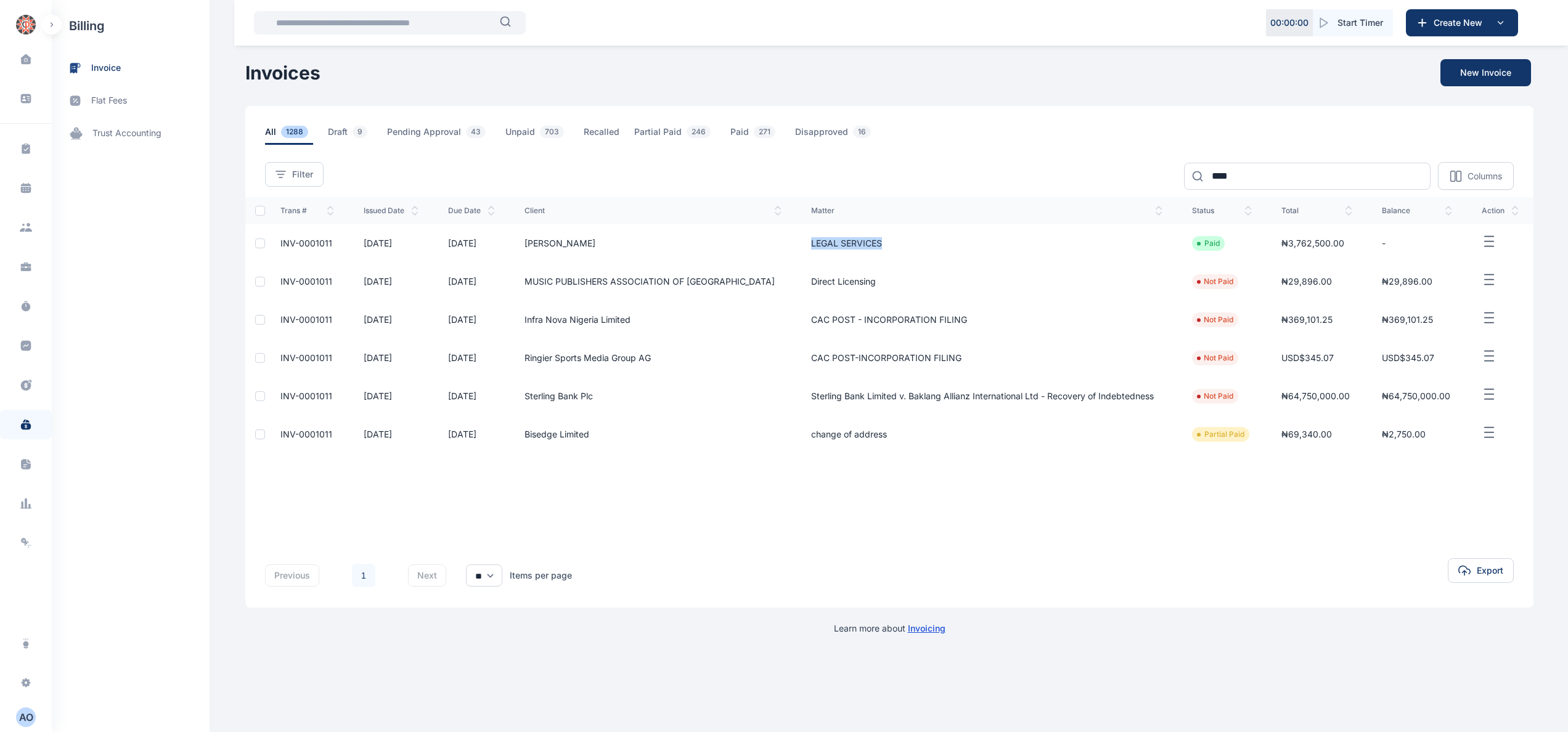
drag, startPoint x: 779, startPoint y: 243, endPoint x: 924, endPoint y: 230, distance: 145.6
click at [924, 230] on td "LEGAL SERVICES" at bounding box center [987, 244] width 382 height 38
copy td "LEGAL SERVICES"
click at [305, 245] on span "INV-0001011" at bounding box center [305, 244] width 52 height 11
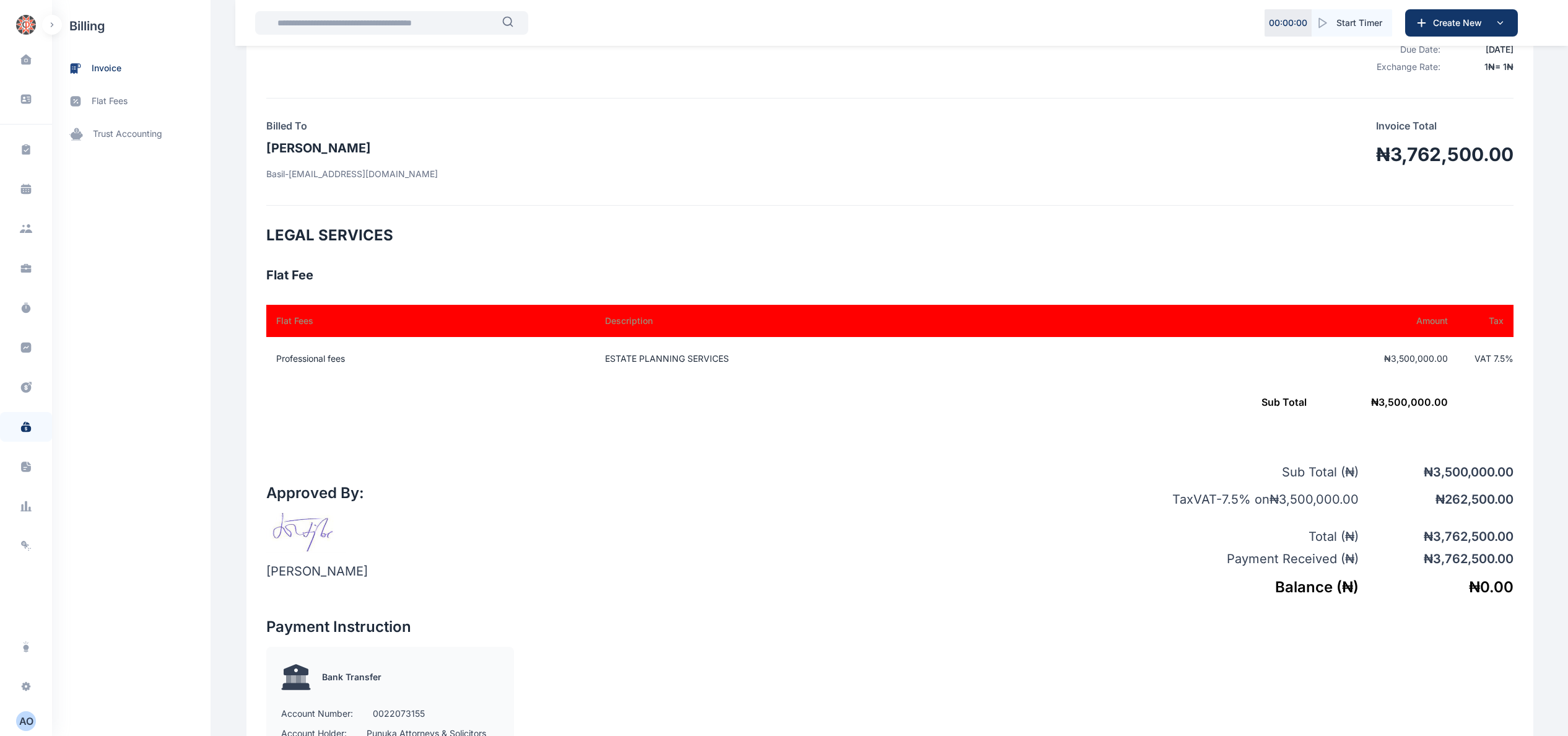
scroll to position [248, 0]
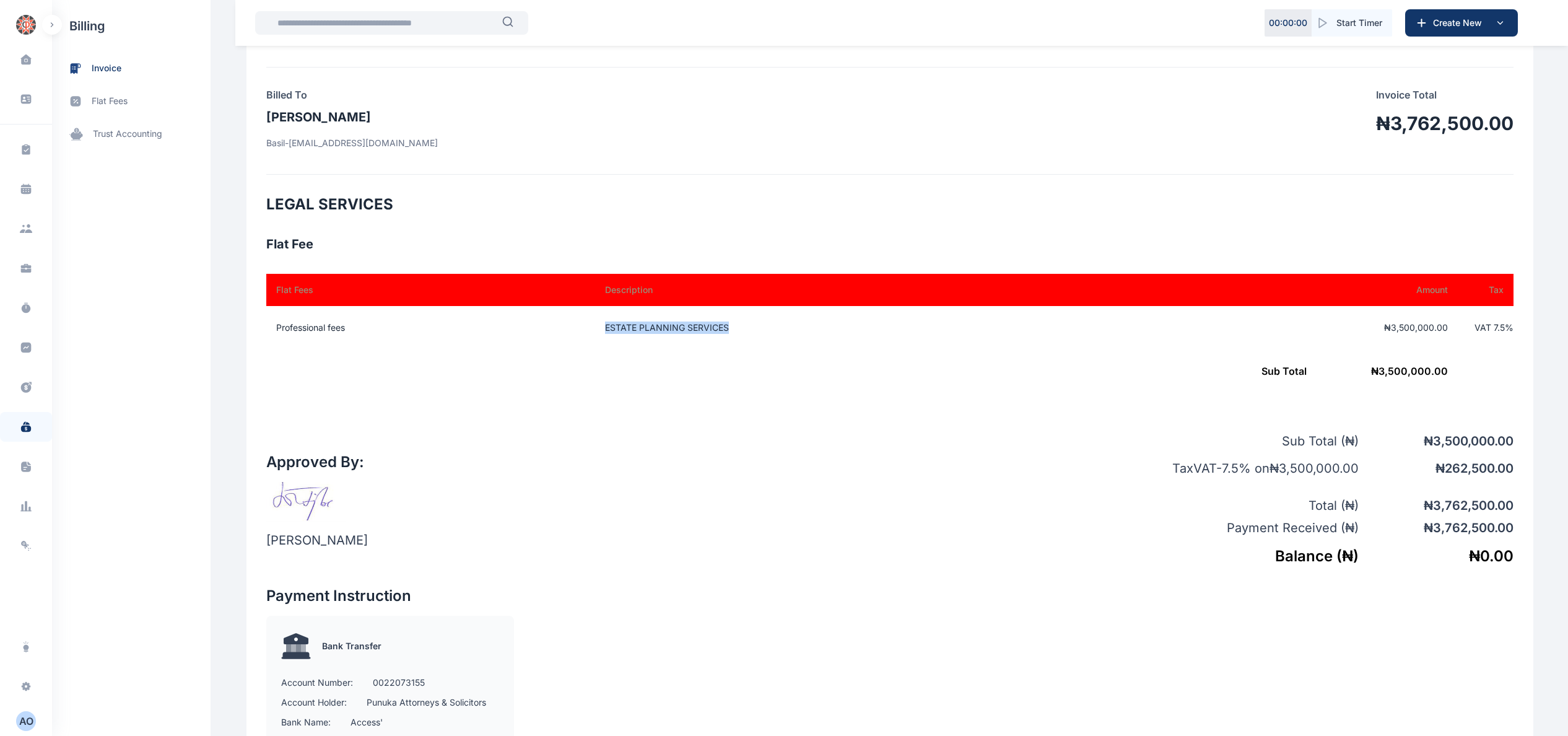
drag, startPoint x: 603, startPoint y: 321, endPoint x: 871, endPoint y: 327, distance: 268.1
click at [871, 327] on td "ESTATE PLANNING SERVICES" at bounding box center [871, 328] width 562 height 44
copy td "ESTATE PLANNING SERVICES"
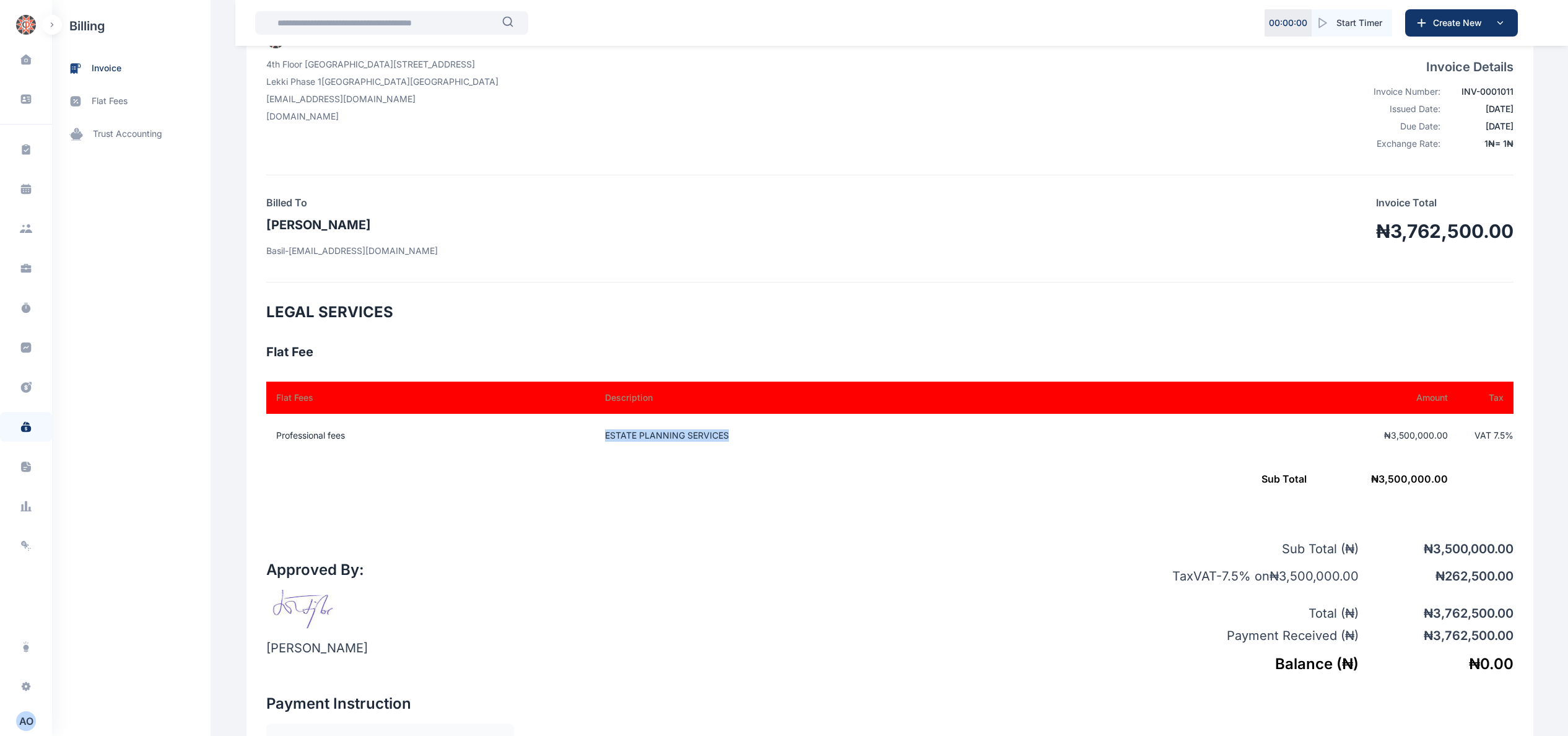
scroll to position [0, 0]
